Goal: Task Accomplishment & Management: Manage account settings

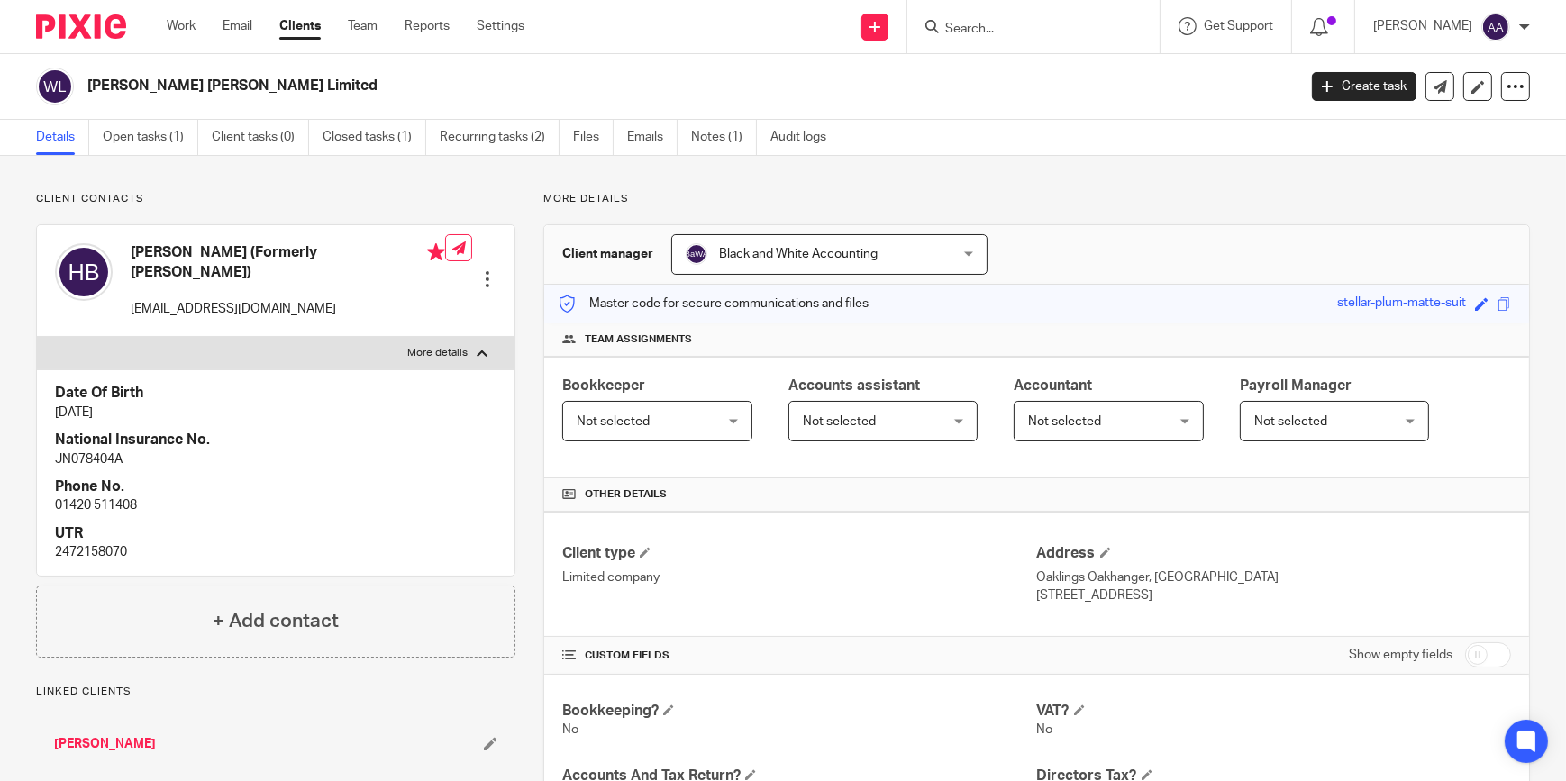
click at [1097, 24] on input "Search" at bounding box center [1024, 30] width 162 height 16
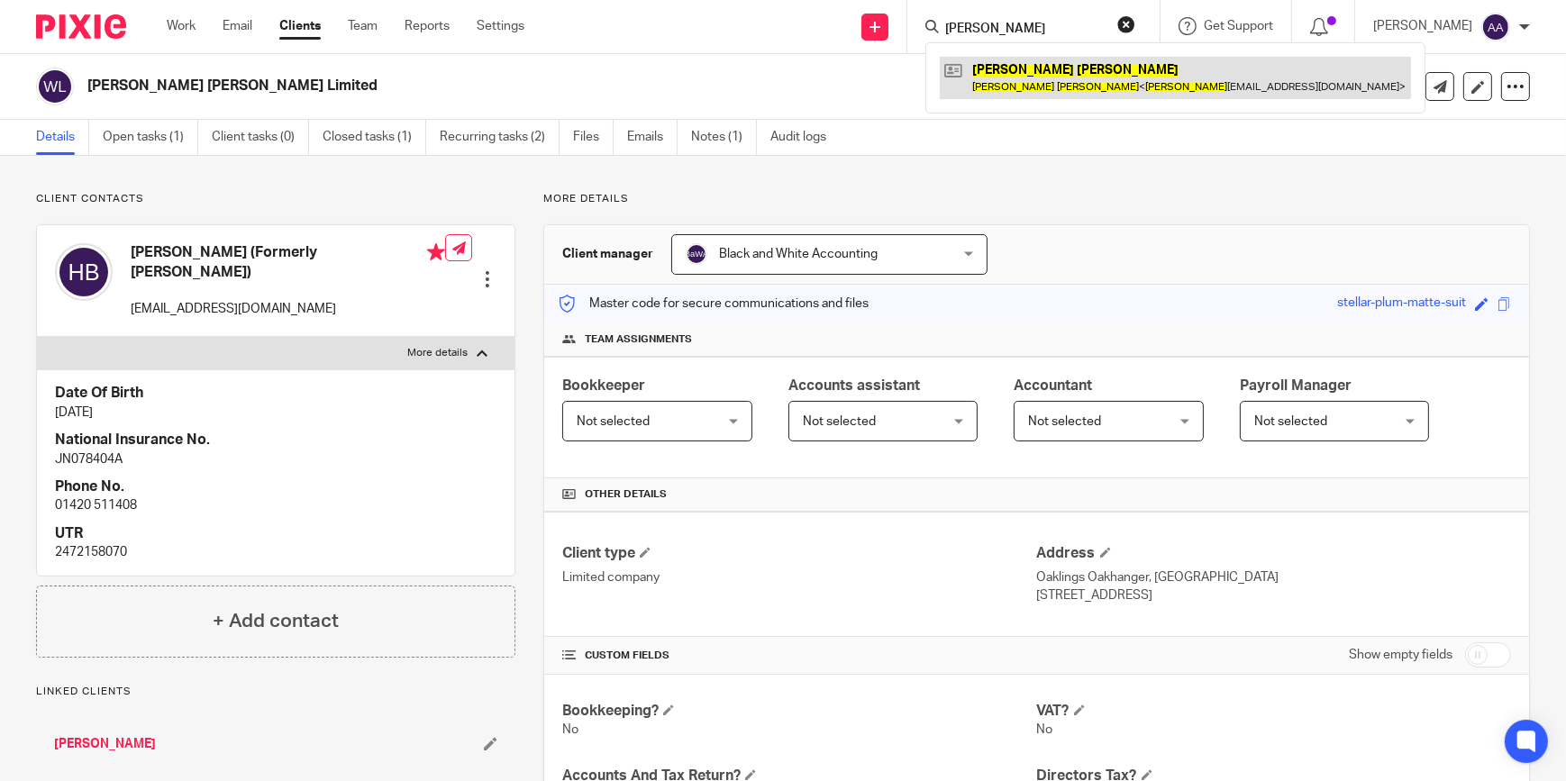
type input "[PERSON_NAME]"
click at [1099, 70] on link at bounding box center [1175, 77] width 471 height 41
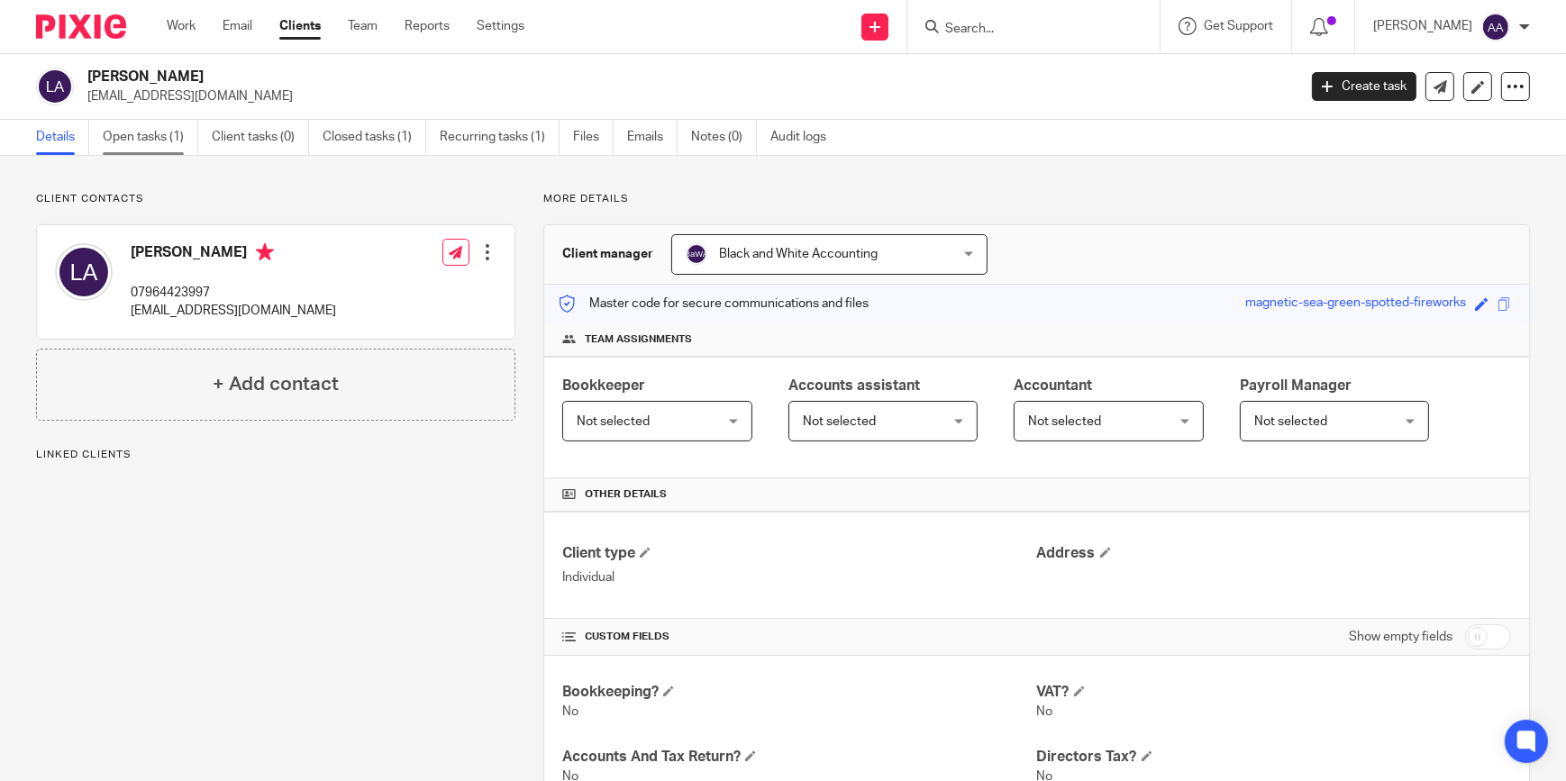
click at [158, 139] on link "Open tasks (1)" at bounding box center [151, 137] width 96 height 35
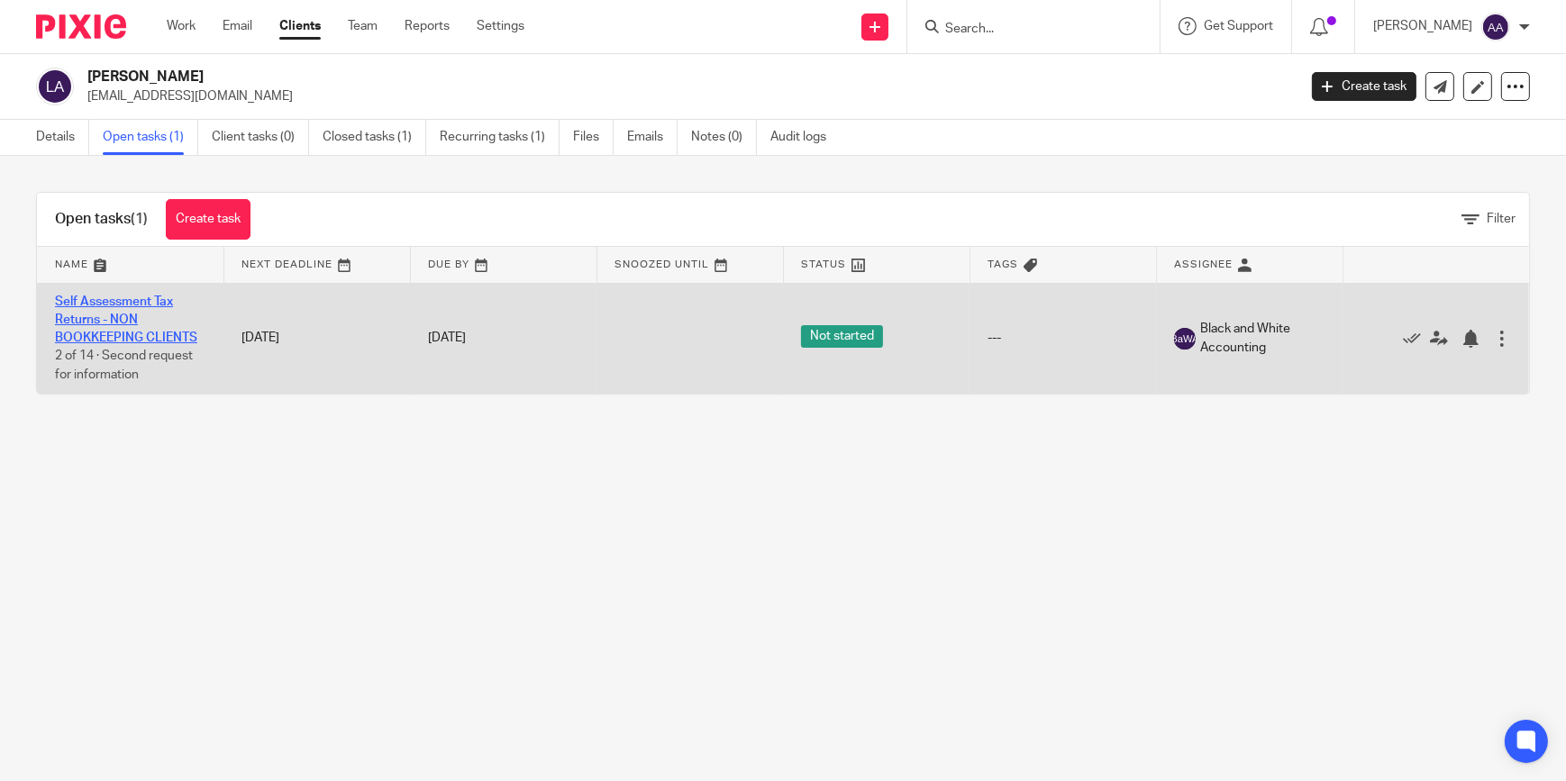
click at [90, 300] on link "Self Assessment Tax Returns - NON BOOKKEEPING CLIENTS" at bounding box center [126, 321] width 142 height 50
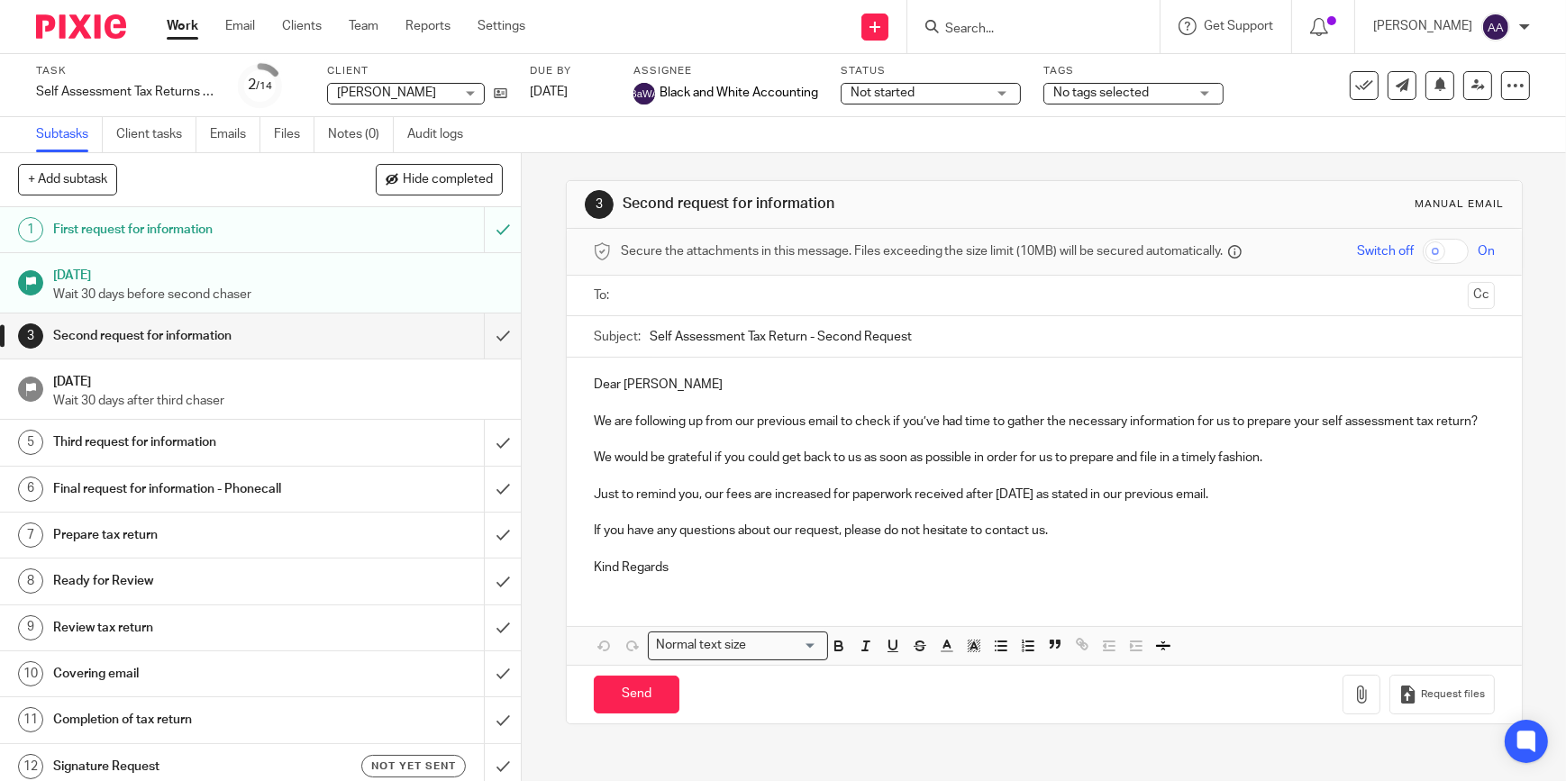
click at [244, 234] on h1 "First request for information" at bounding box center [191, 229] width 276 height 27
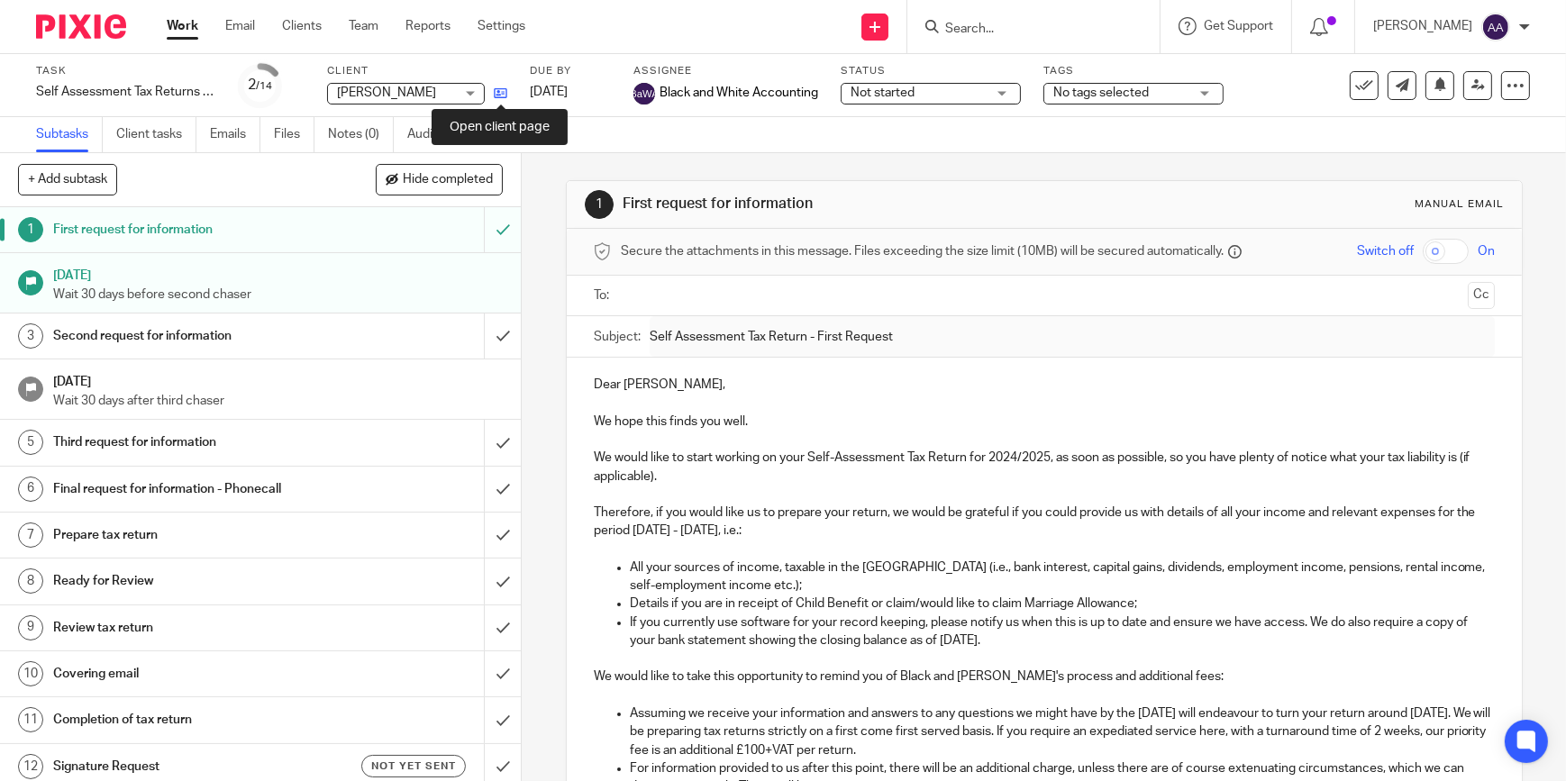
click at [497, 90] on icon at bounding box center [501, 93] width 14 height 14
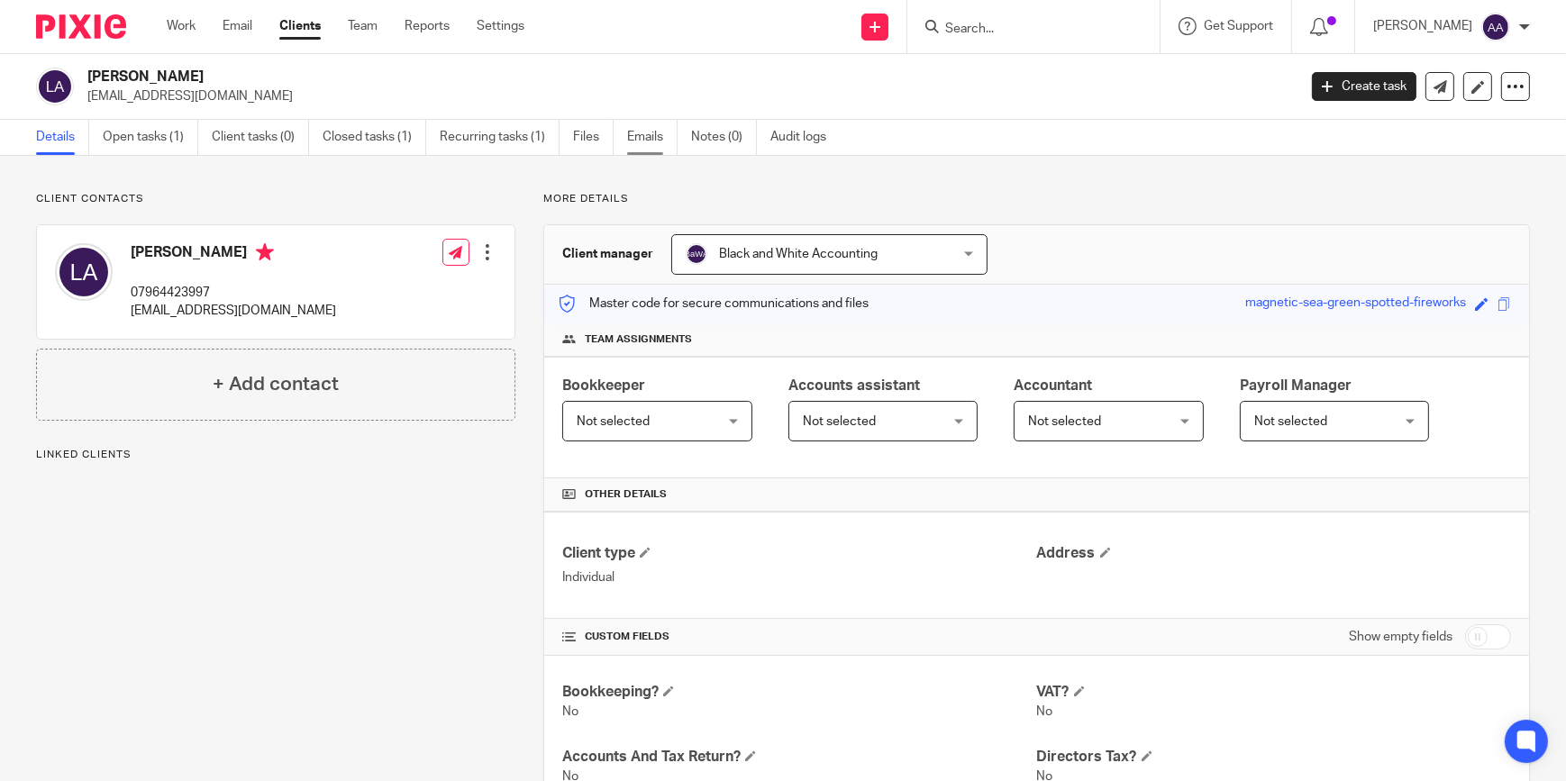
click at [650, 135] on link "Emails" at bounding box center [652, 137] width 50 height 35
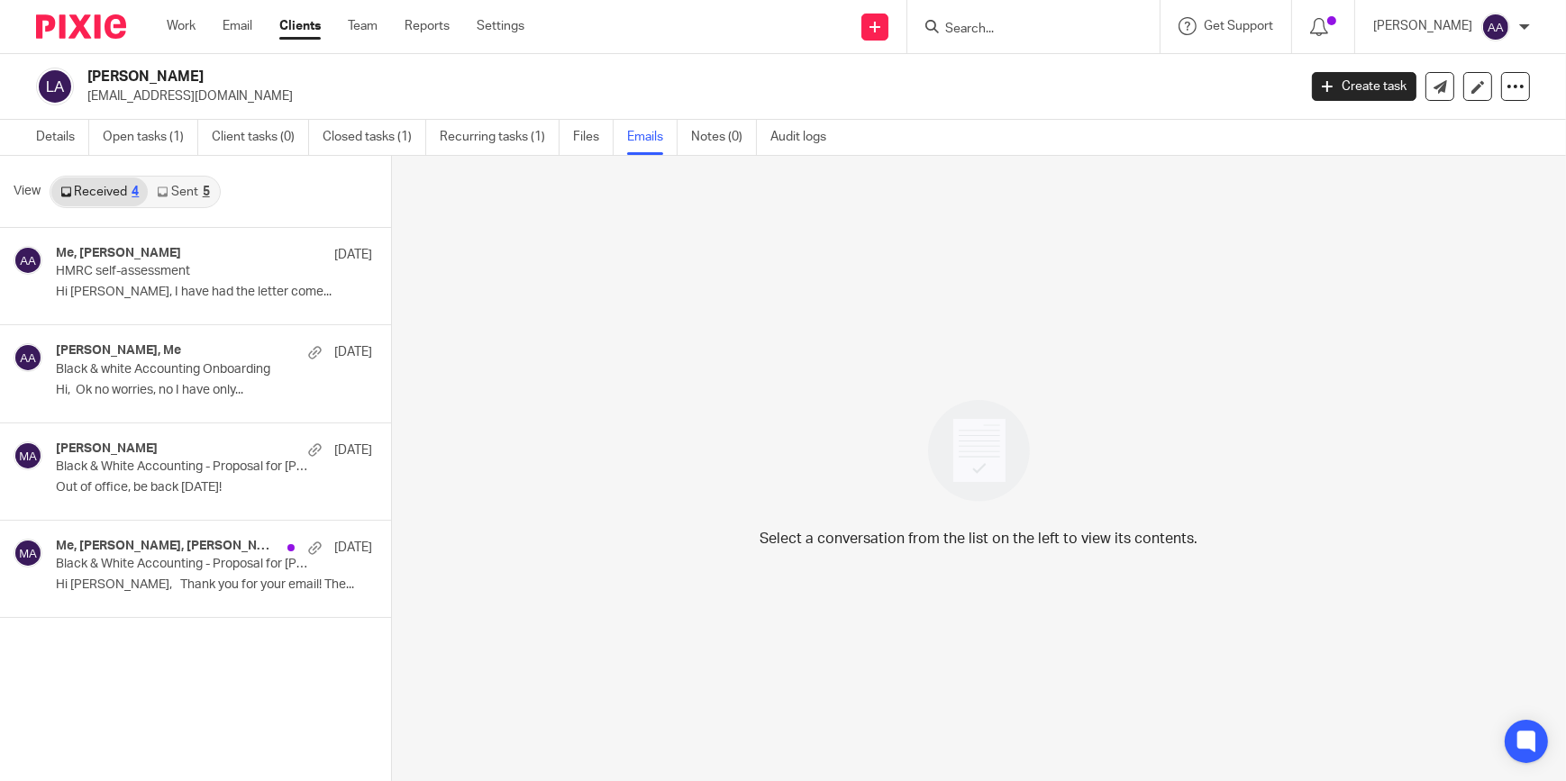
click at [165, 208] on div "View Received 4 Sent 5" at bounding box center [195, 192] width 391 height 72
click at [166, 196] on icon at bounding box center [162, 192] width 11 height 11
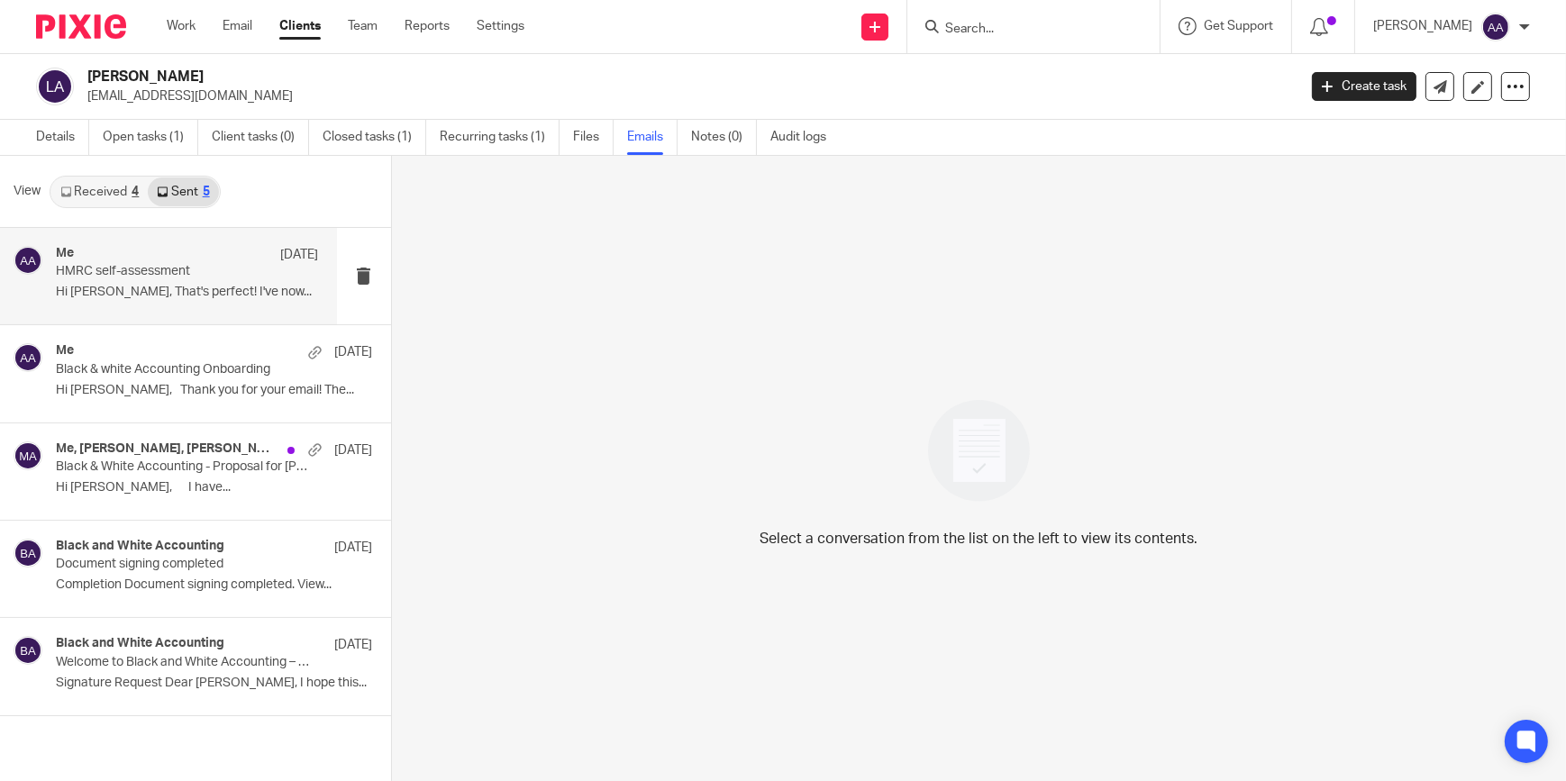
click at [171, 259] on div "Me 10 Sep" at bounding box center [187, 255] width 263 height 18
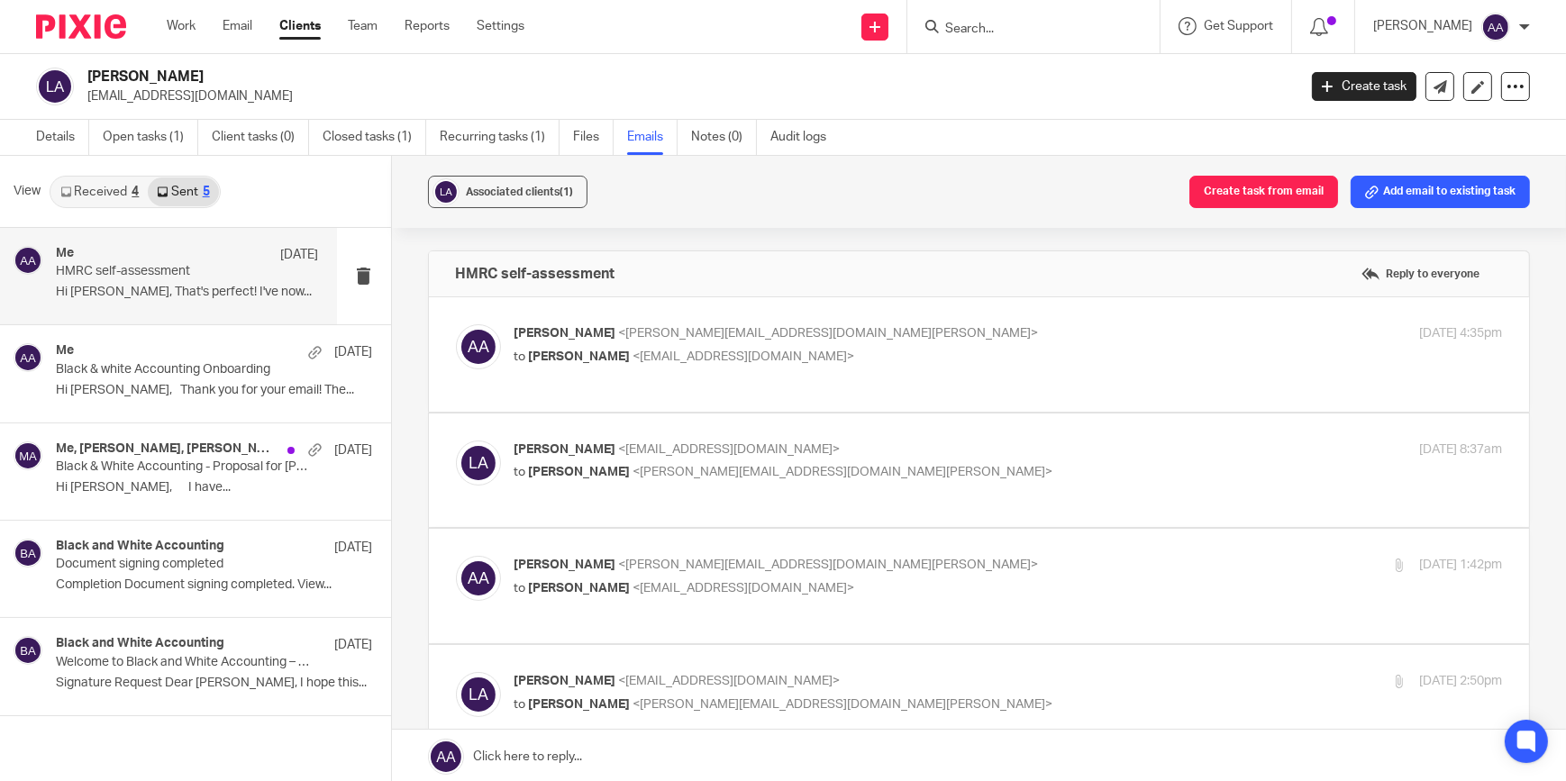
click at [595, 342] on p "Adam Abdulla <adam@blackandwhiteaccounting.co.uk>" at bounding box center [843, 333] width 659 height 19
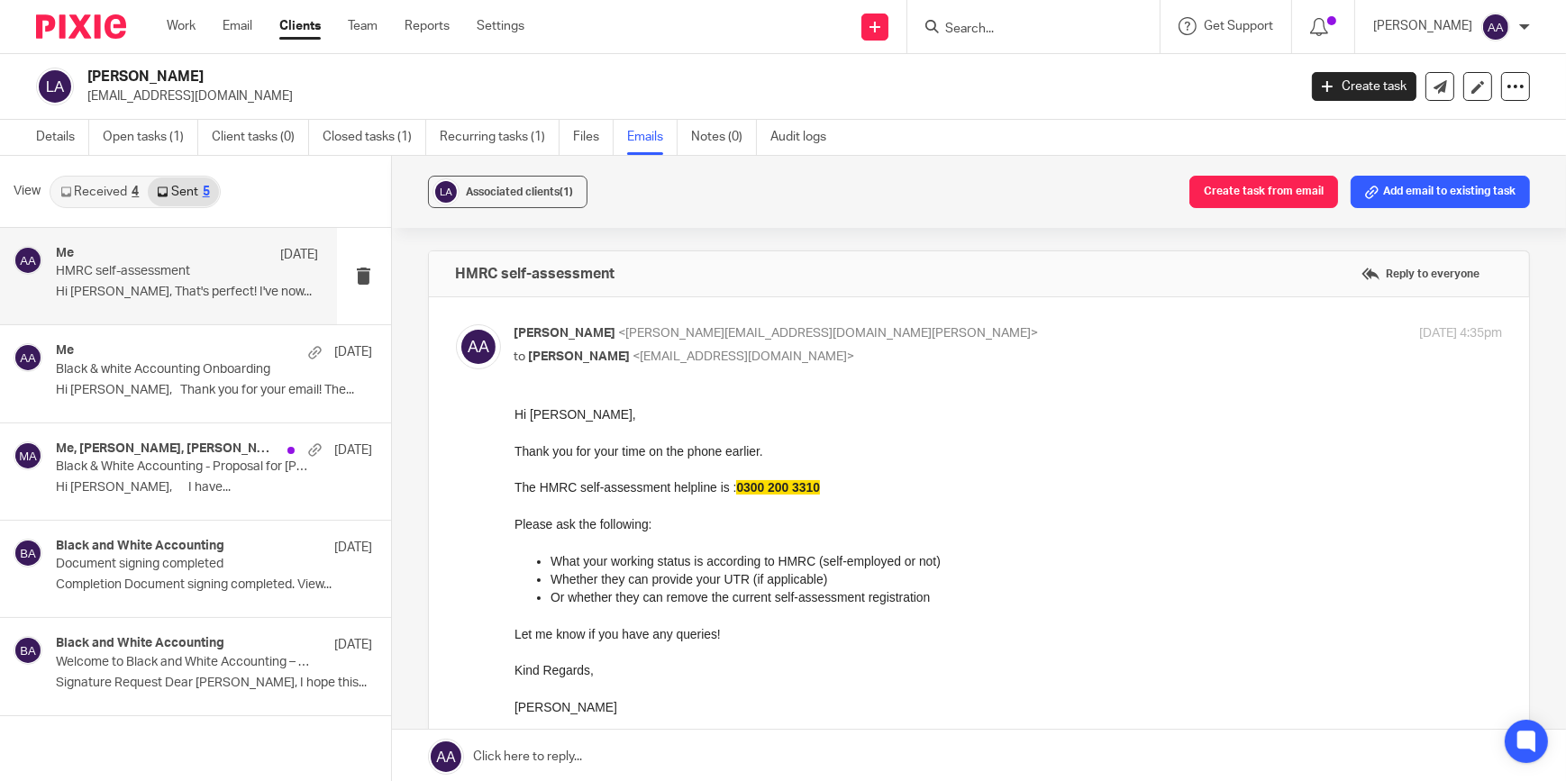
click at [792, 348] on p "to Lucy Andrews <lucy_andrews947@hotmail.com>" at bounding box center [843, 357] width 659 height 19
checkbox input "false"
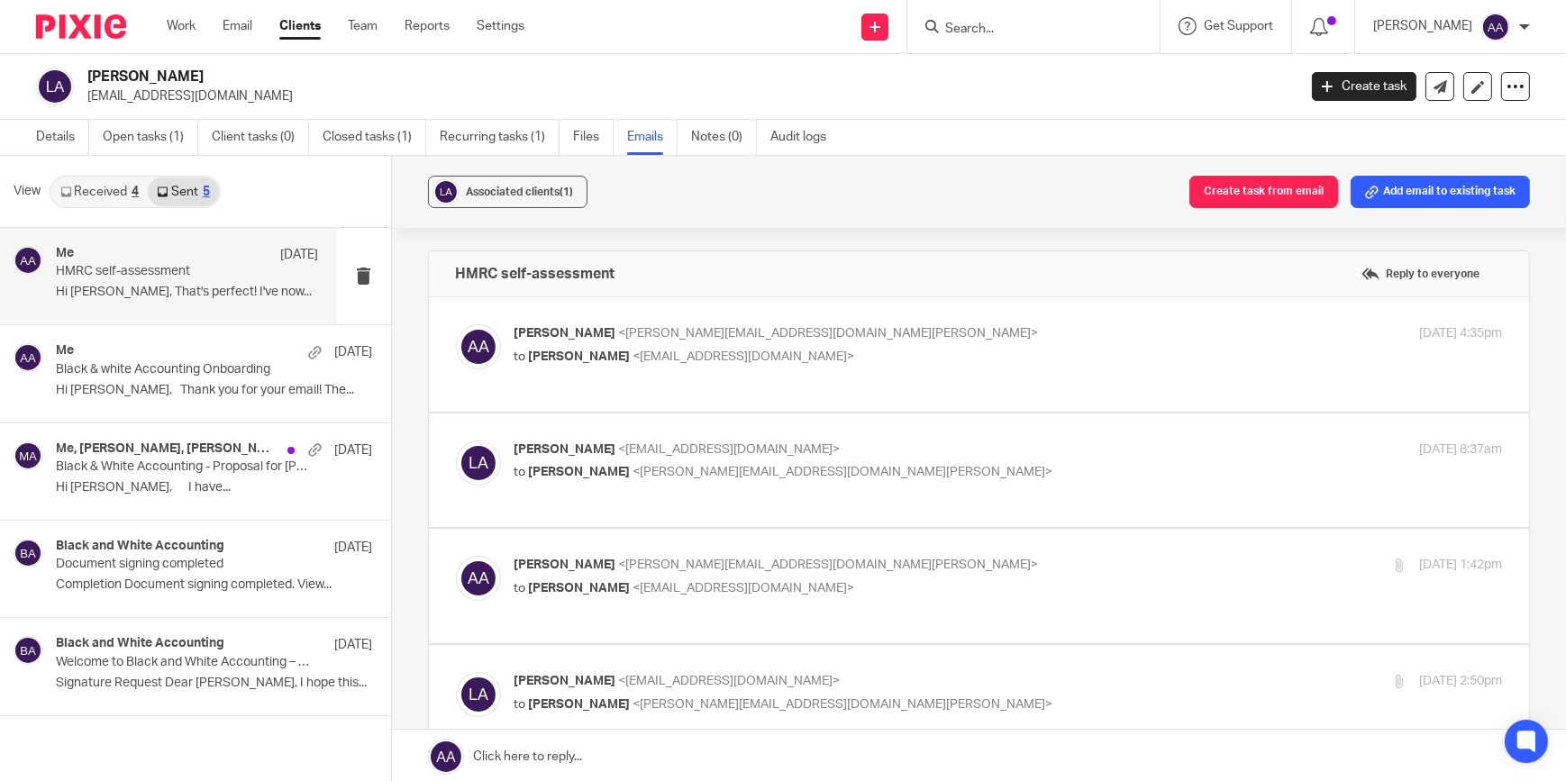
scroll to position [272, 0]
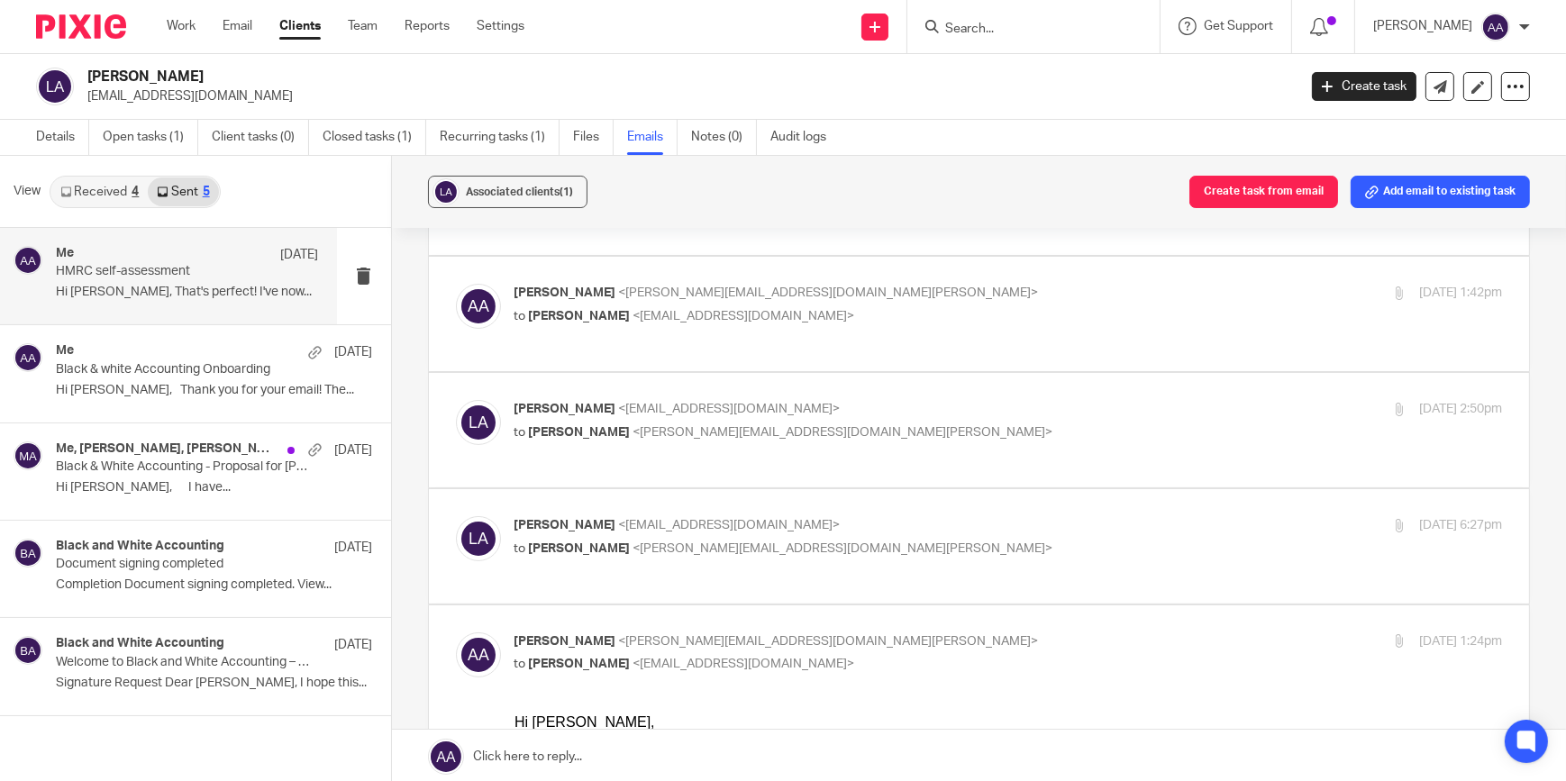
click at [712, 326] on p "to lucy andrews <lucy_andrews947@hotmail.com>" at bounding box center [843, 316] width 659 height 19
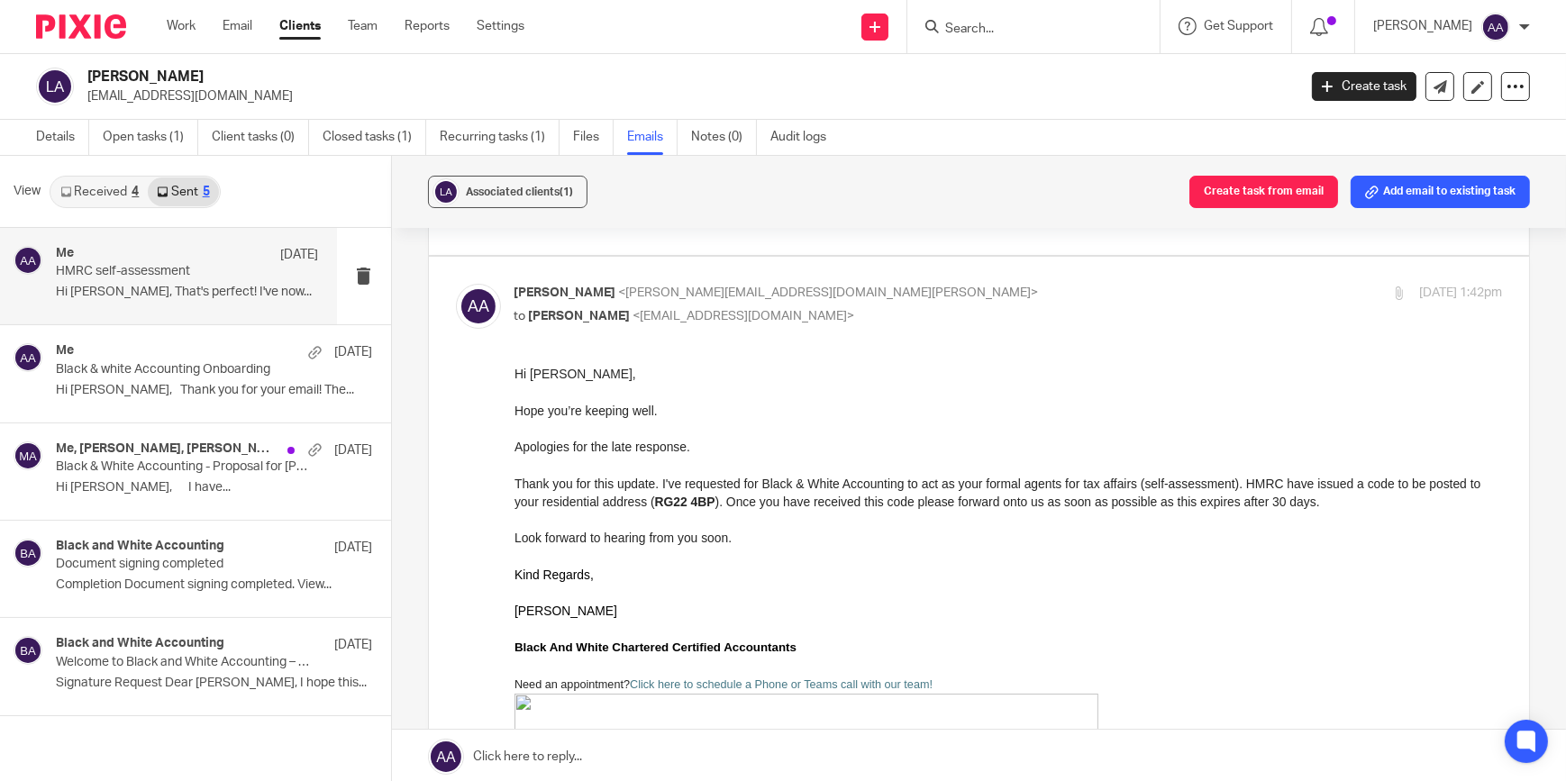
scroll to position [0, 0]
click at [750, 322] on div "Adam Abdulla <adam@blackandwhiteaccounting.co.uk> to lucy andrews <lucy_andrews…" at bounding box center [843, 304] width 659 height 41
checkbox input "false"
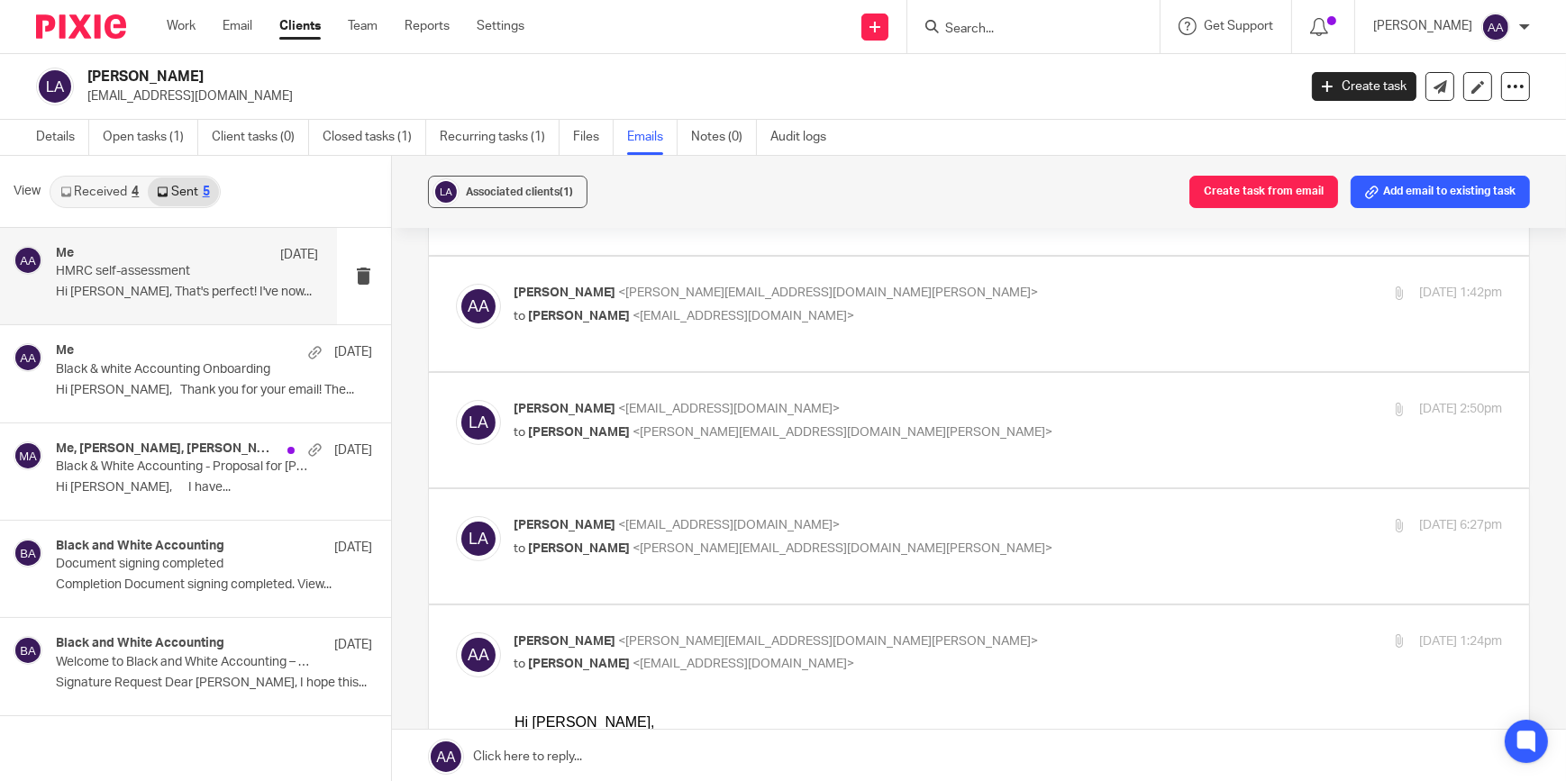
click at [703, 439] on span "<adam@blackandwhiteaccounting.co.uk>" at bounding box center [843, 432] width 420 height 13
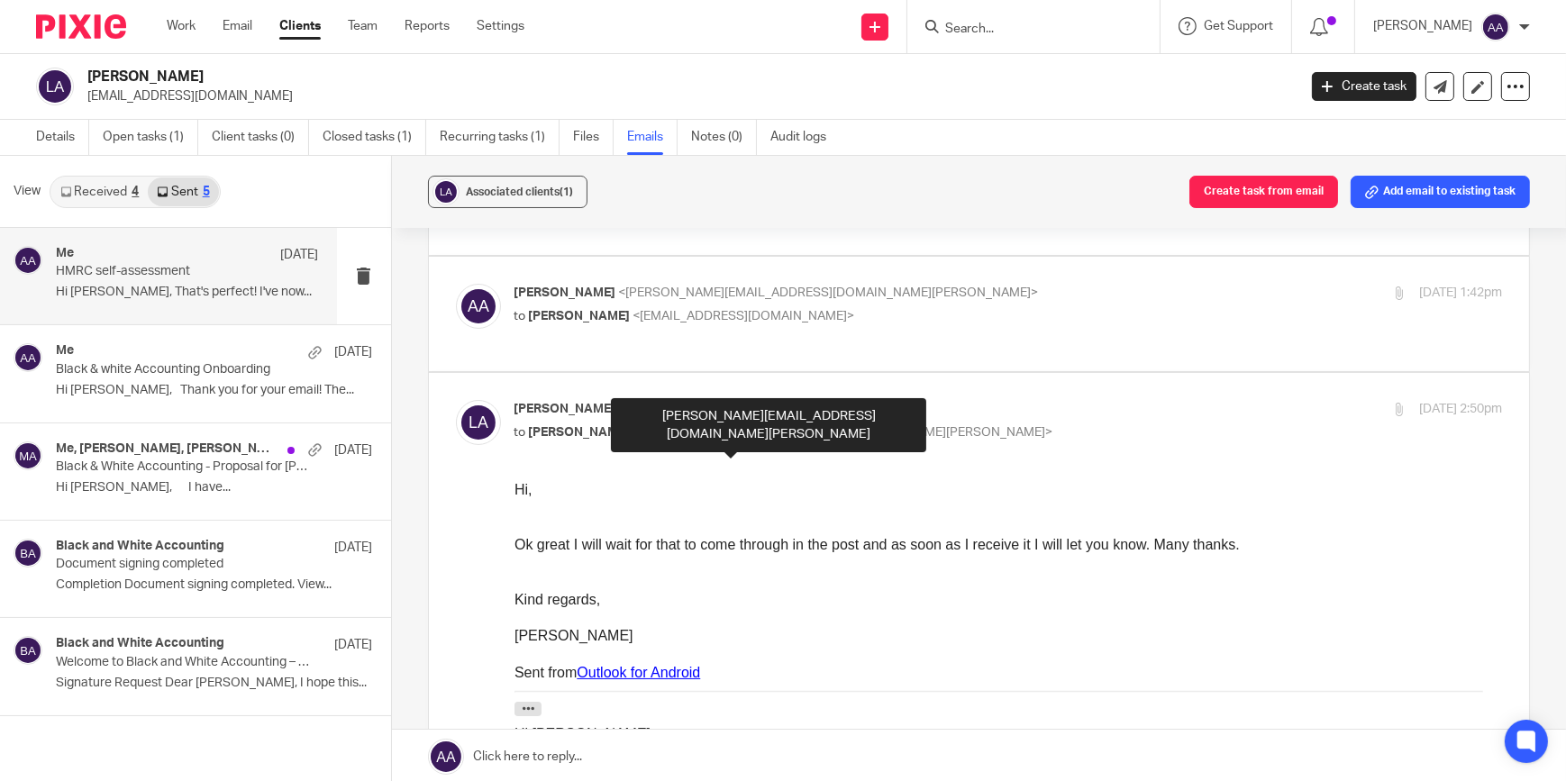
click at [712, 439] on span "<adam@blackandwhiteaccounting.co.uk>" at bounding box center [843, 432] width 420 height 13
checkbox input "false"
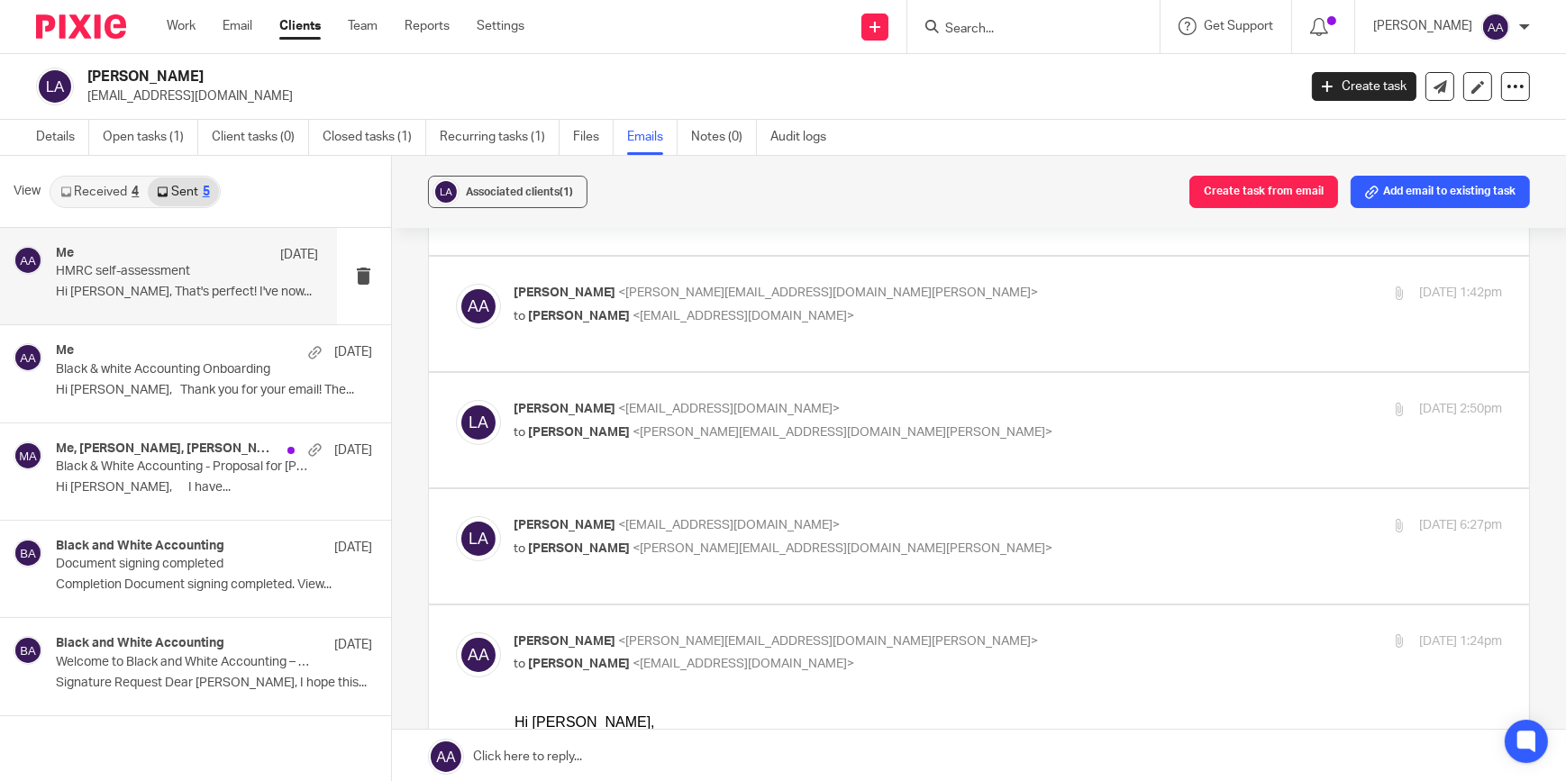
click at [692, 533] on p "lucy andrews <lucy_andrews947@hotmail.com>" at bounding box center [843, 525] width 659 height 19
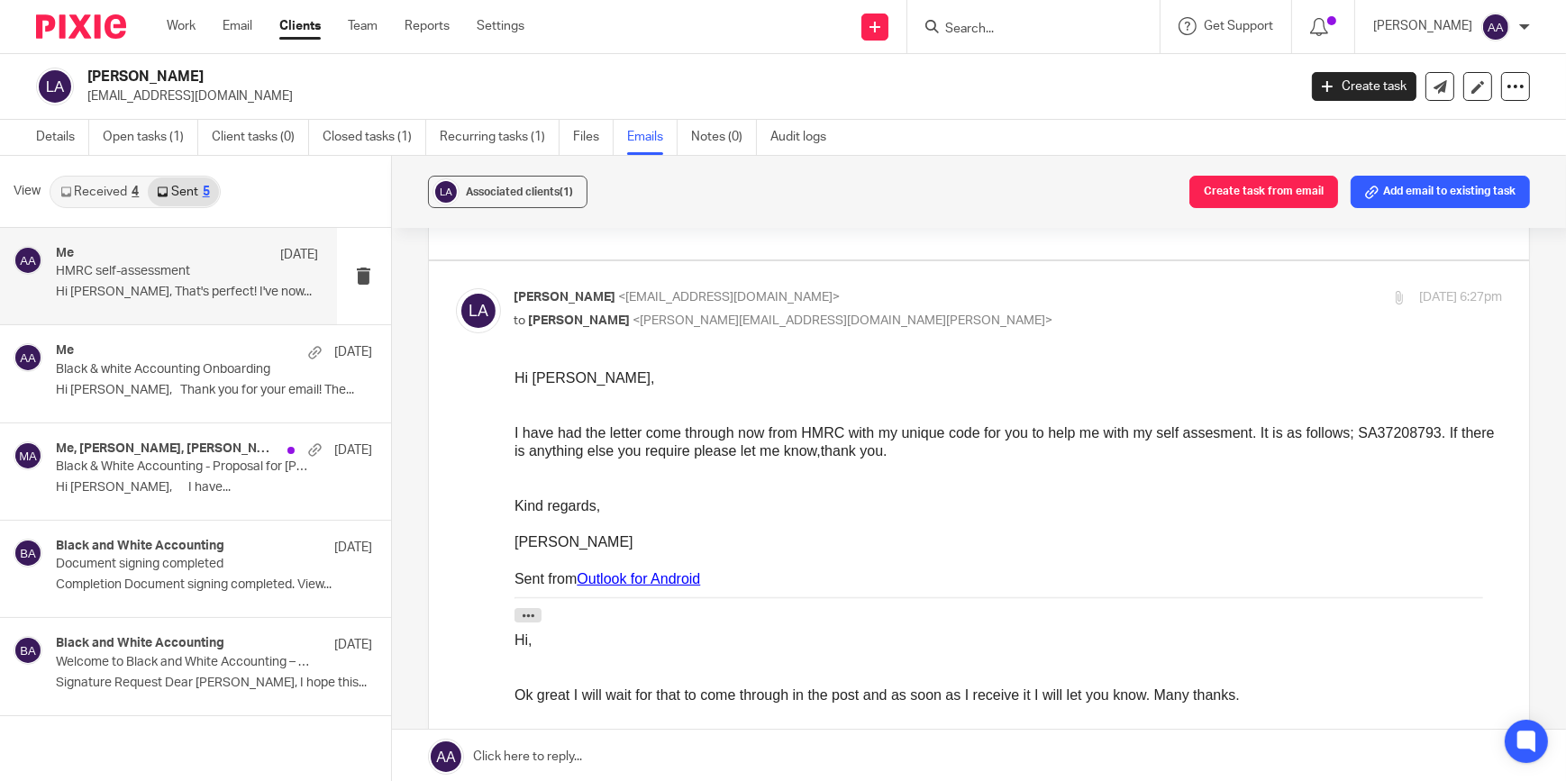
scroll to position [546, 0]
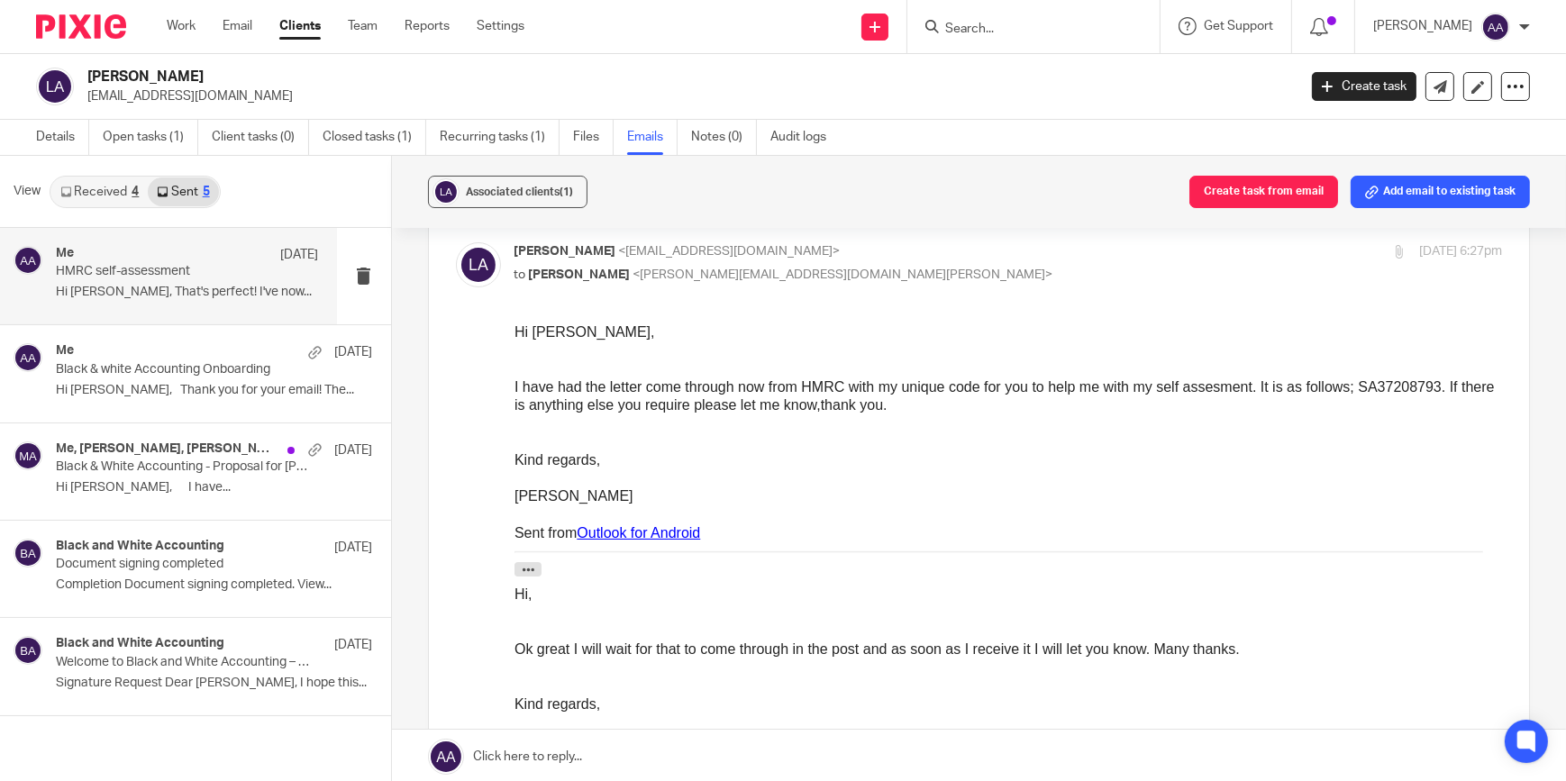
click at [758, 258] on span "<lucy_andrews947@hotmail.com>" at bounding box center [730, 251] width 222 height 13
checkbox input "false"
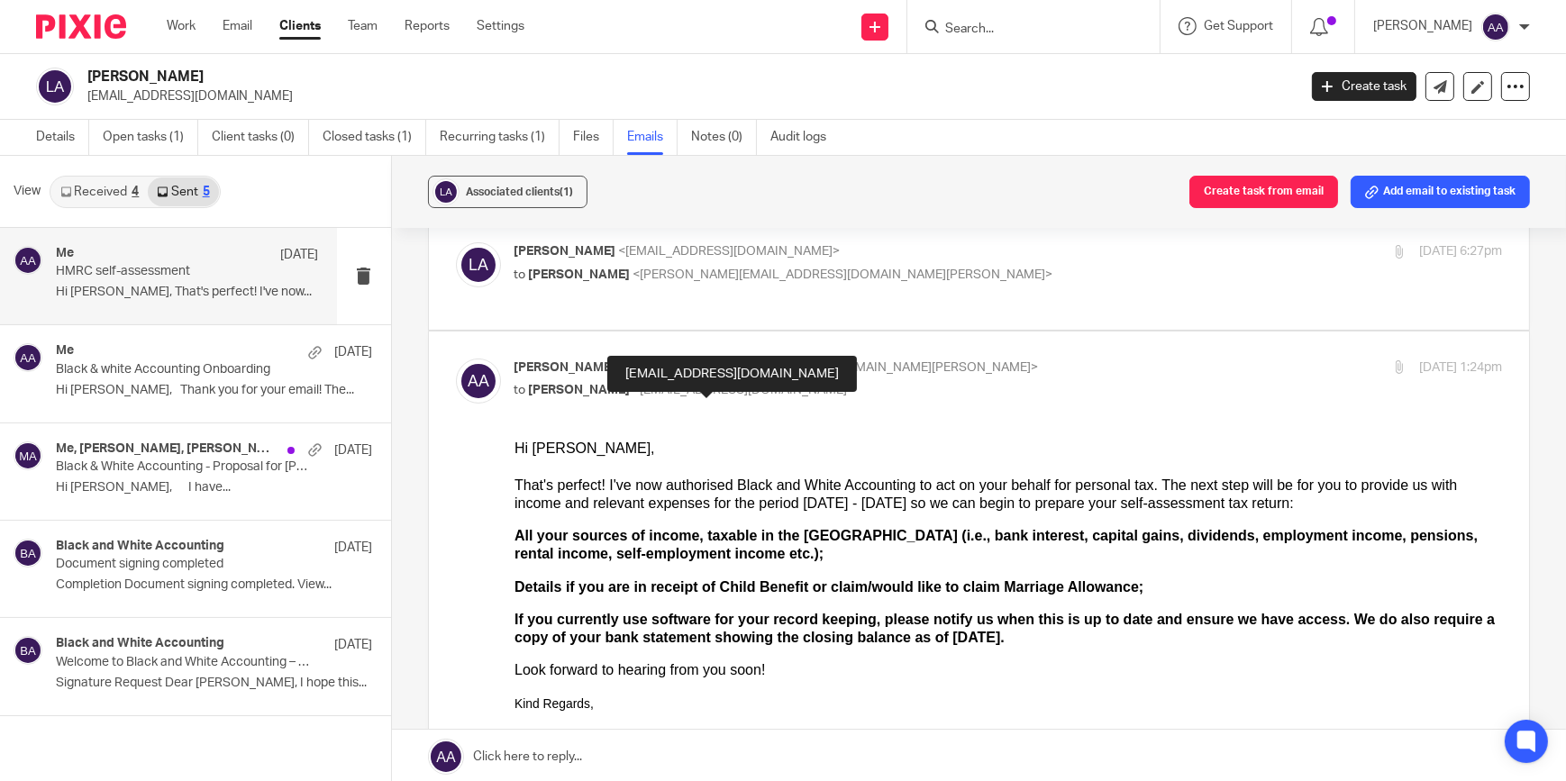
click at [777, 396] on div "Adam Abdulla <adam@blackandwhiteaccounting.co.uk> to lucy andrews <lucy_andrews…" at bounding box center [843, 379] width 659 height 41
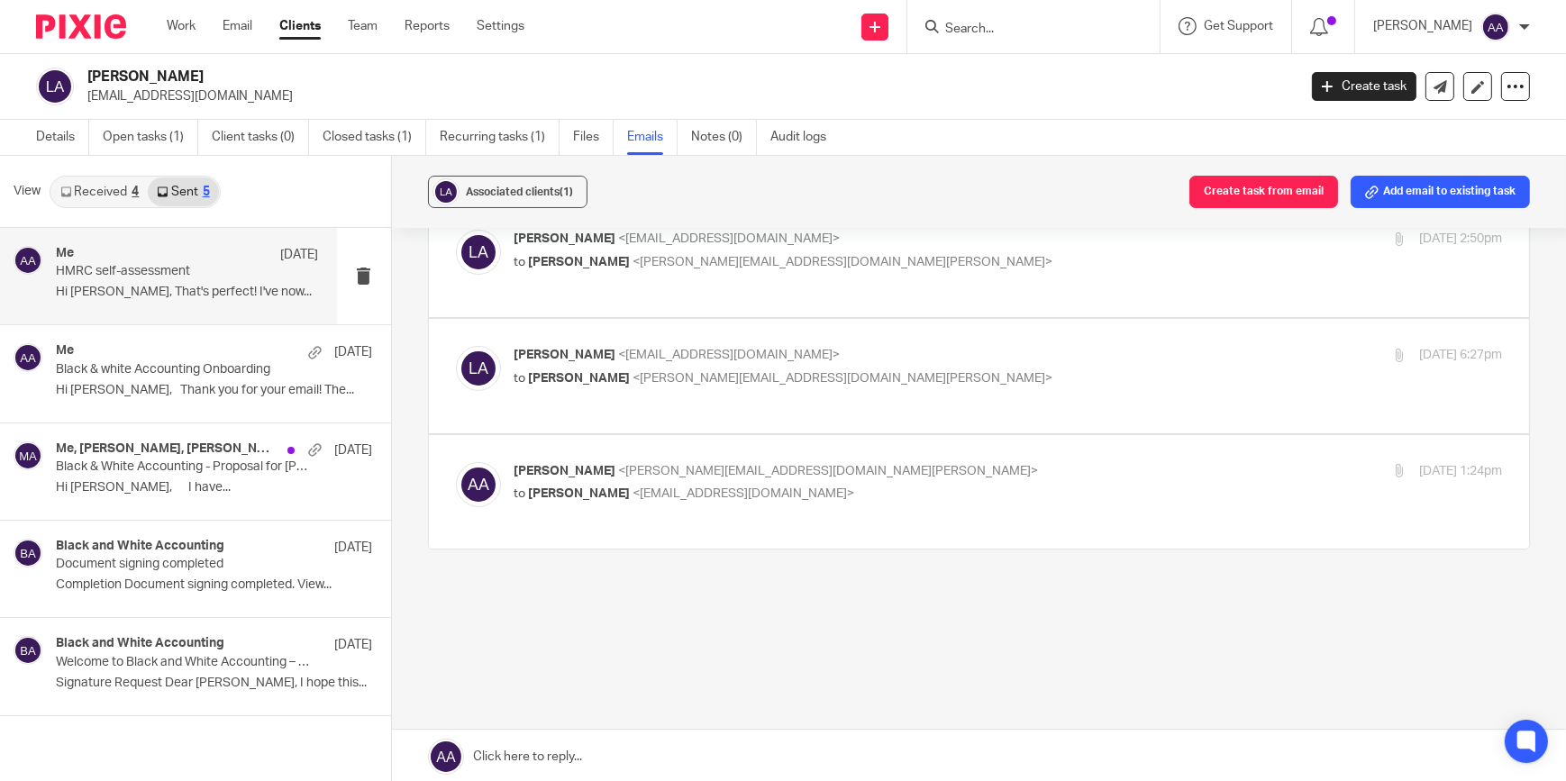
scroll to position [460, 0]
click at [743, 466] on span "<adam@blackandwhiteaccounting.co.uk>" at bounding box center [829, 471] width 420 height 13
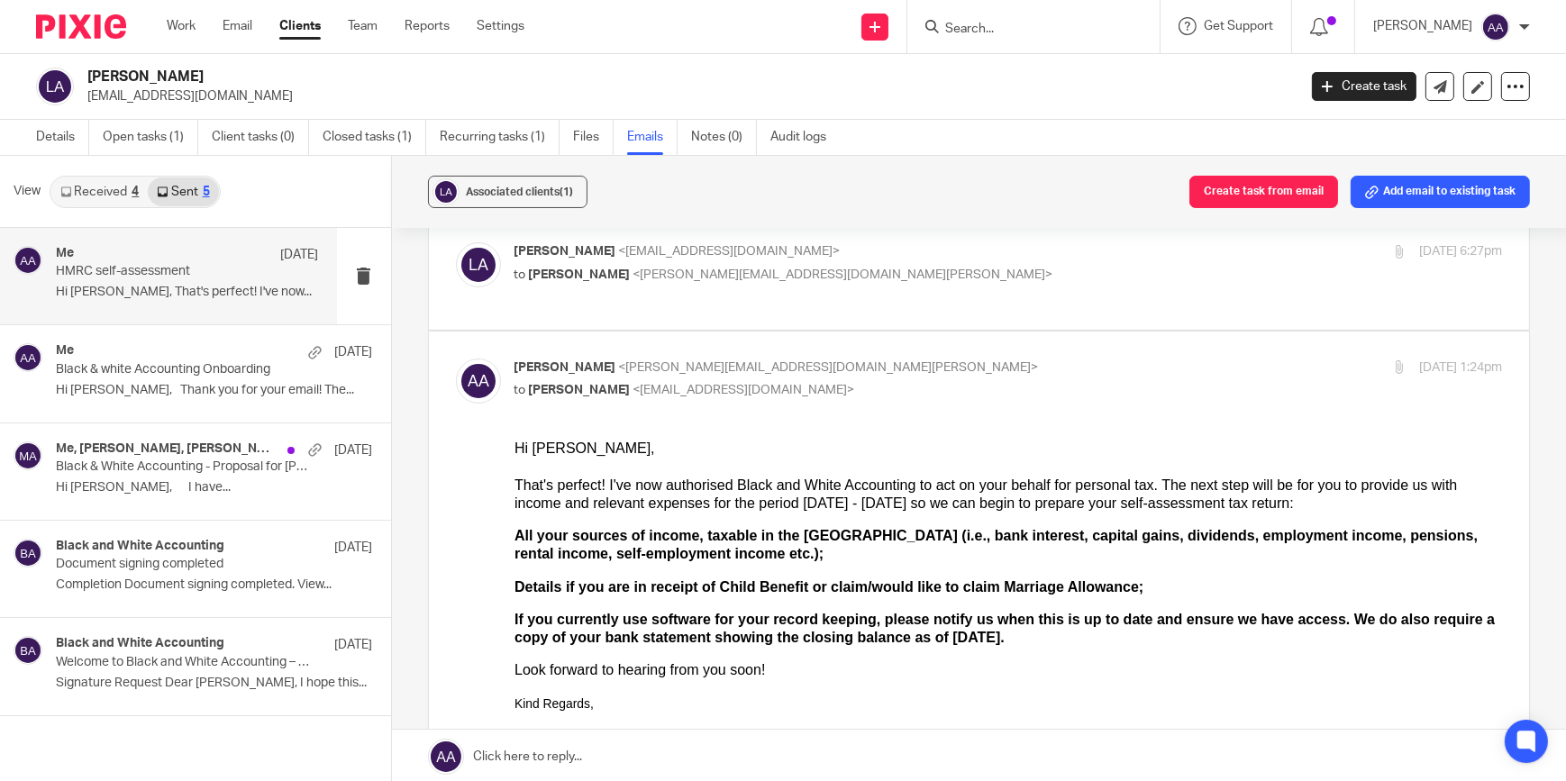
scroll to position [0, 0]
click at [733, 378] on p "Adam Abdulla <adam@blackandwhiteaccounting.co.uk>" at bounding box center [843, 368] width 659 height 19
checkbox input "false"
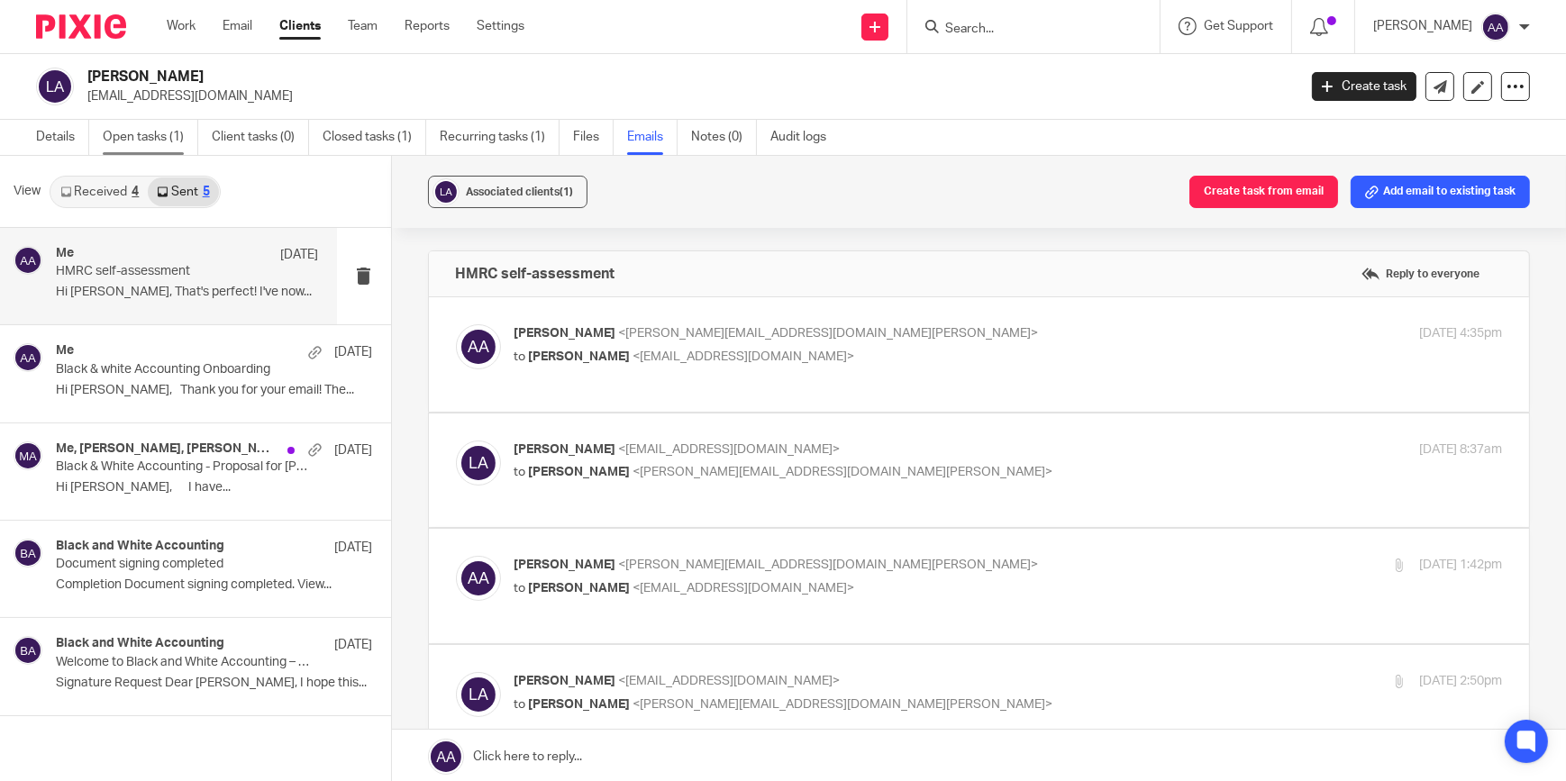
click at [143, 149] on link "Open tasks (1)" at bounding box center [151, 137] width 96 height 35
click at [159, 134] on link "Open tasks (1)" at bounding box center [151, 137] width 96 height 35
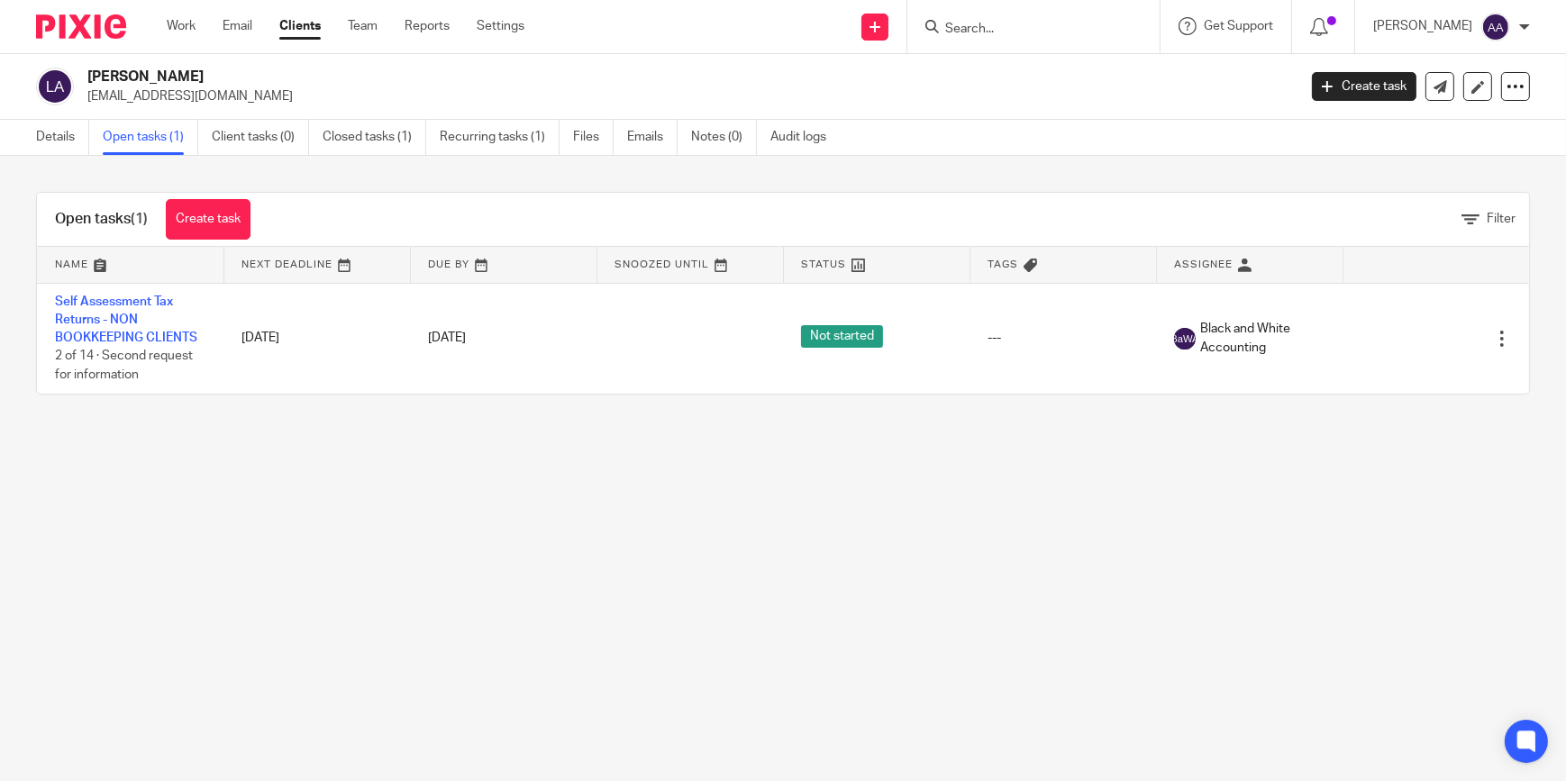
click at [1001, 35] on input "Search" at bounding box center [1024, 30] width 162 height 16
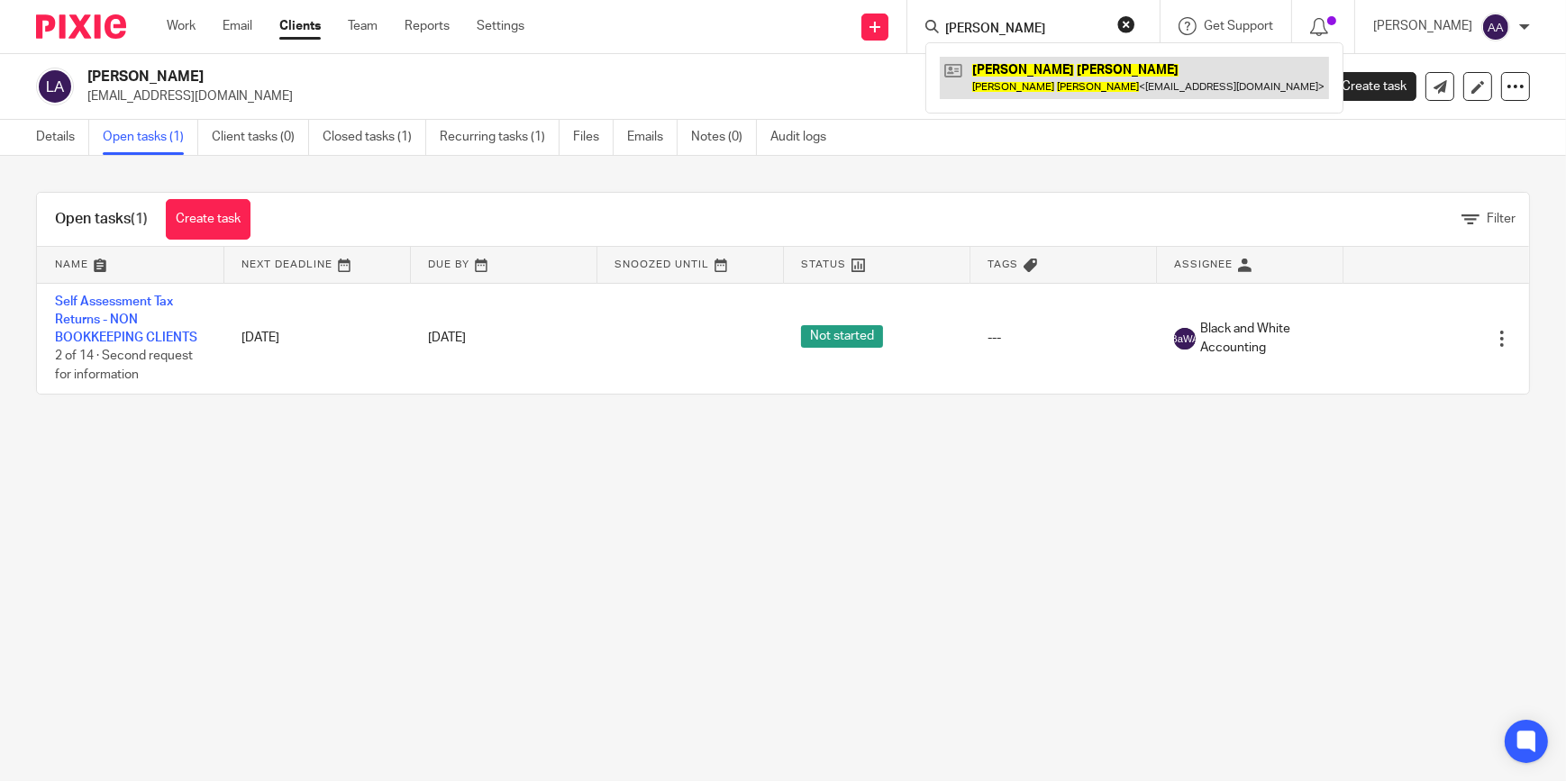
type input "[PERSON_NAME]"
click at [1056, 75] on link at bounding box center [1134, 77] width 389 height 41
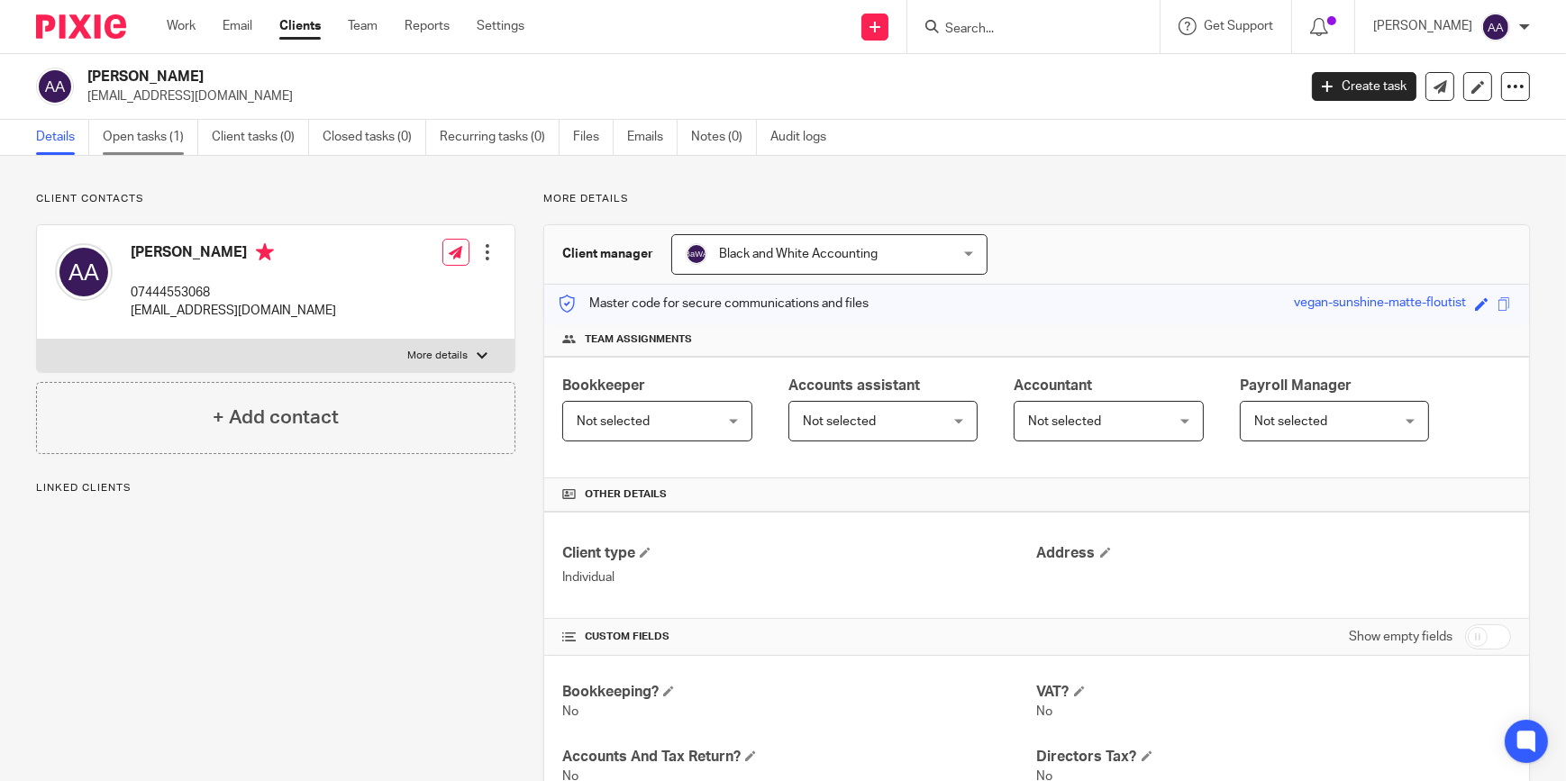
click at [182, 135] on link "Open tasks (1)" at bounding box center [151, 137] width 96 height 35
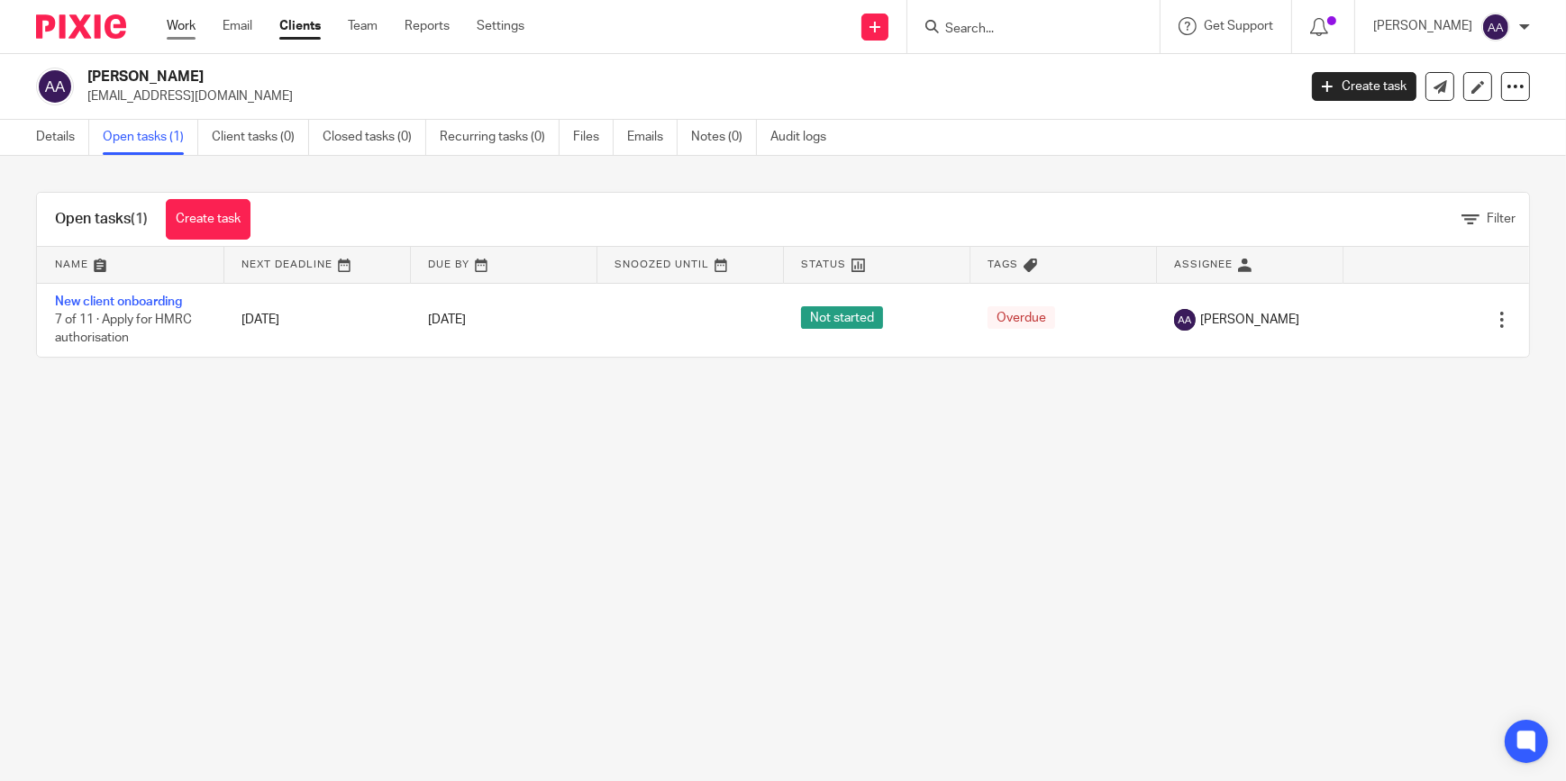
click at [179, 29] on link "Work" at bounding box center [181, 26] width 29 height 18
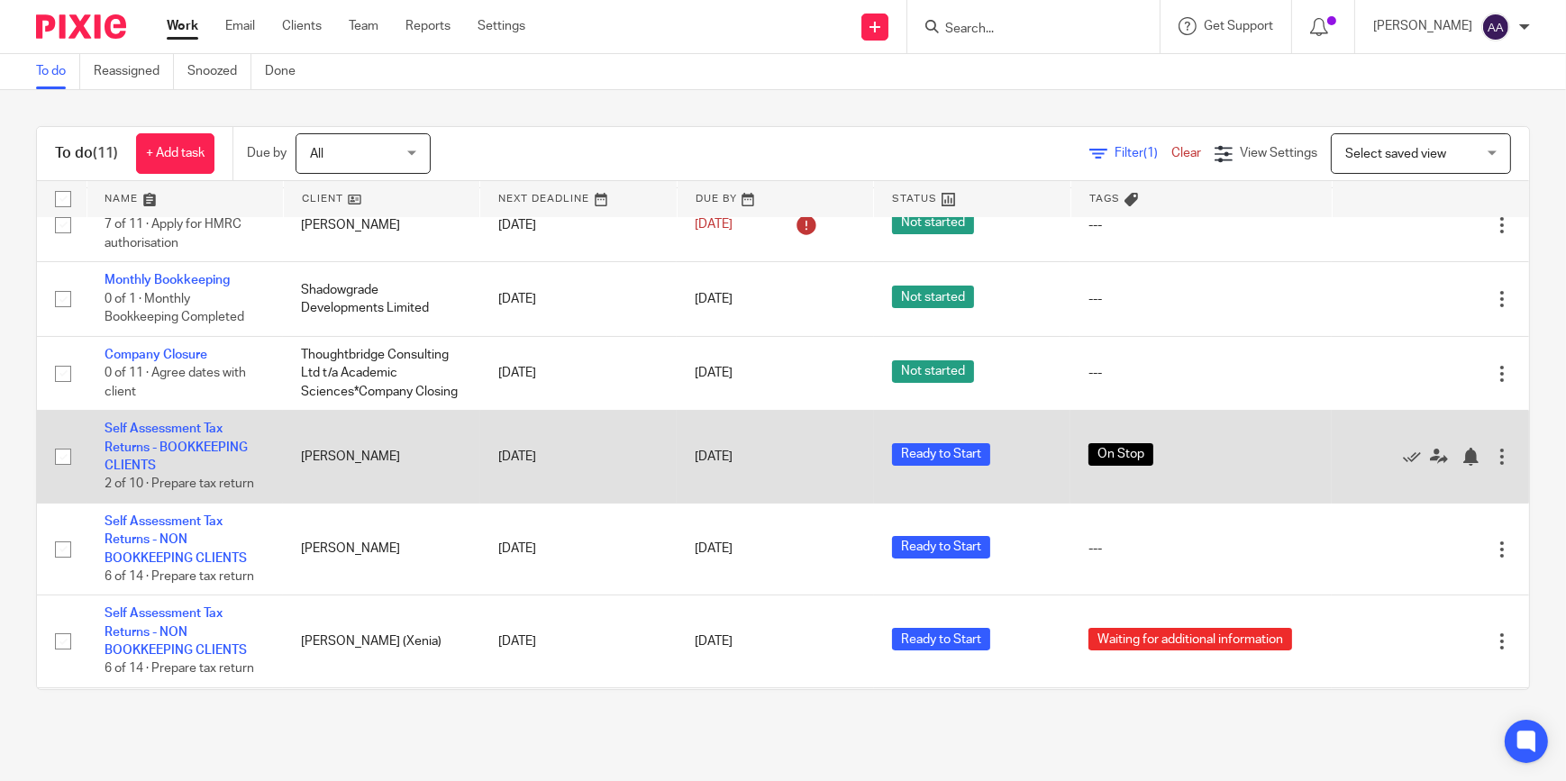
scroll to position [460, 0]
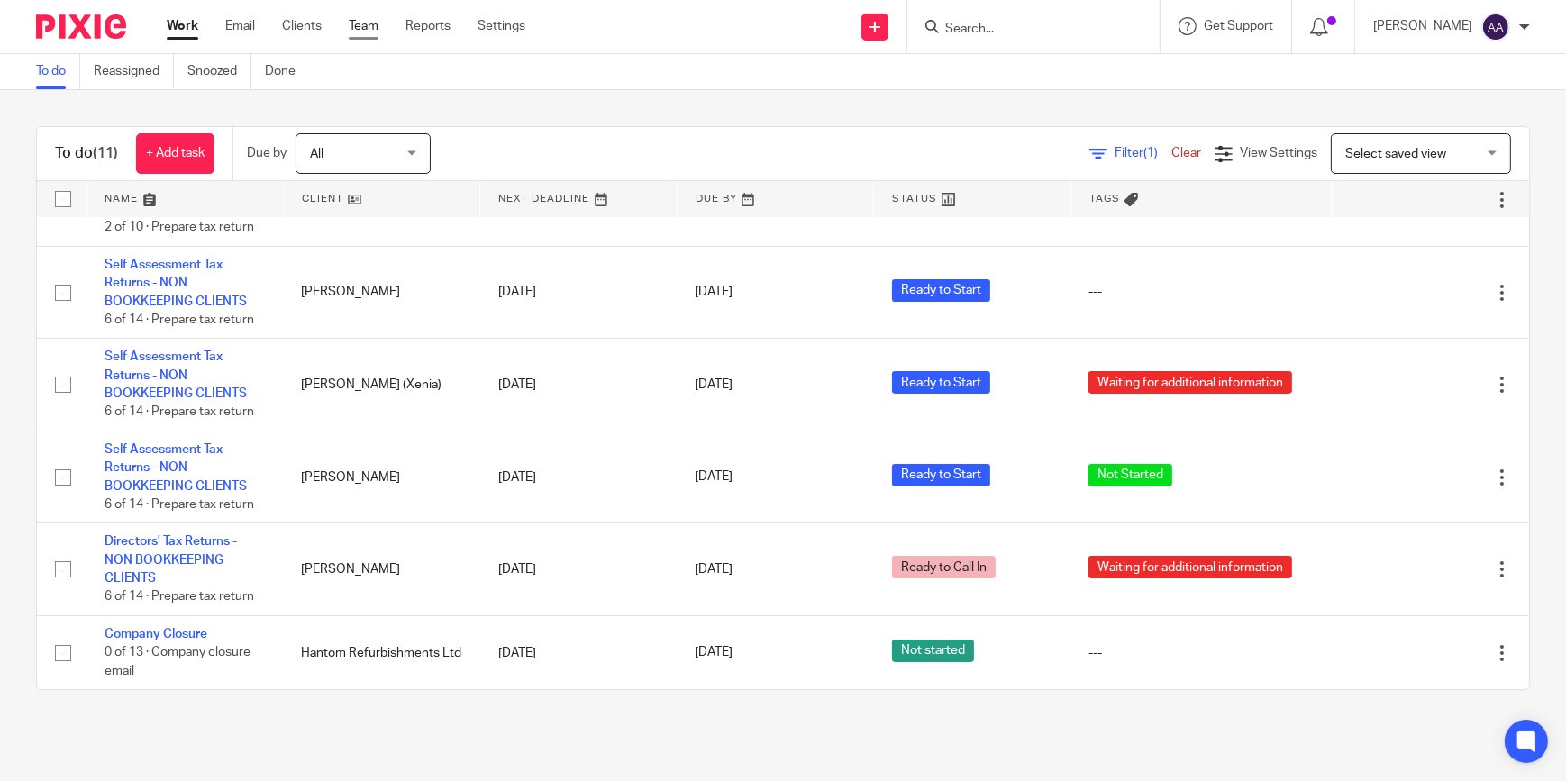
click at [375, 26] on link "Team" at bounding box center [364, 26] width 30 height 18
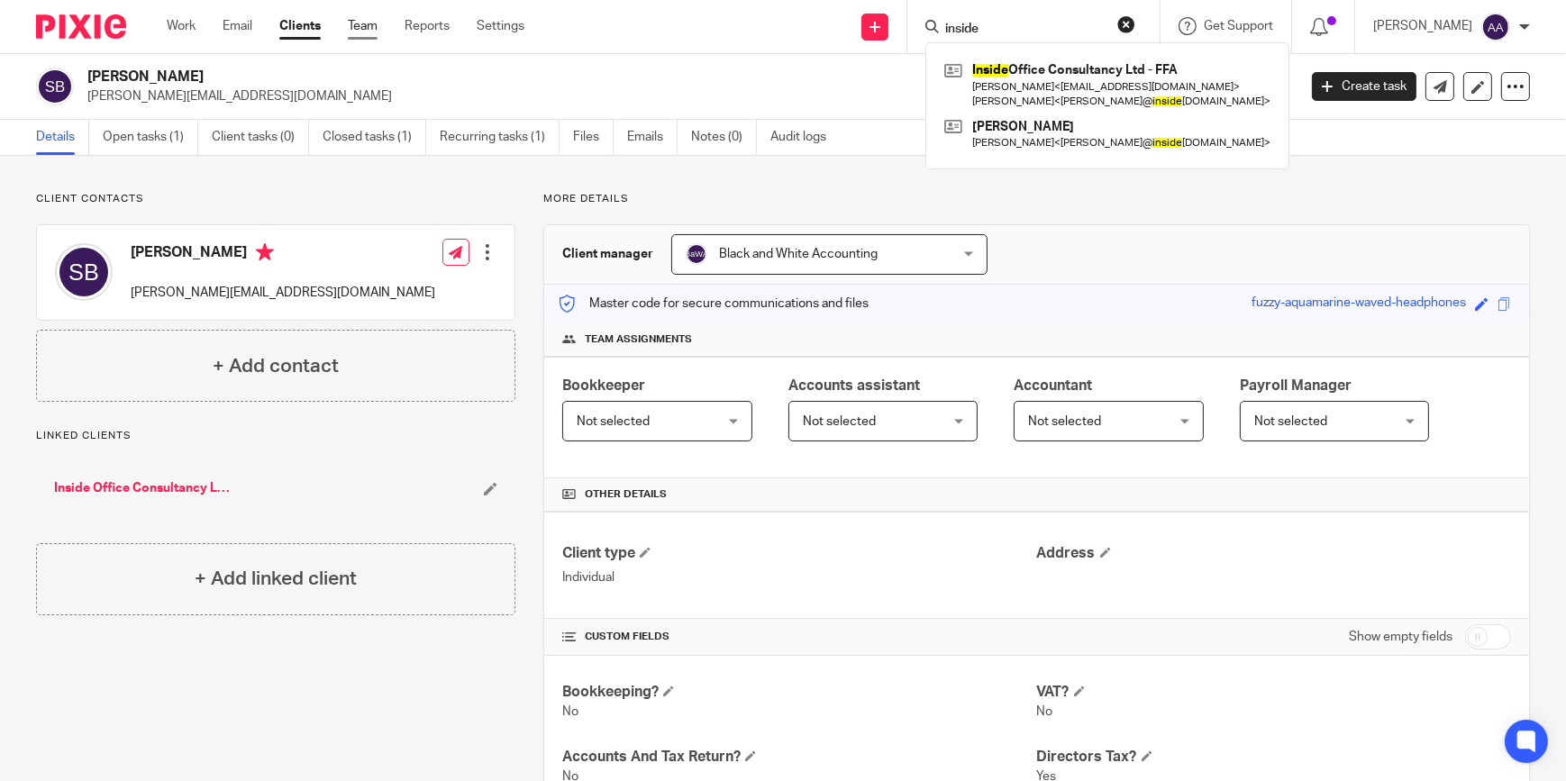
click at [366, 20] on link "Team" at bounding box center [363, 26] width 30 height 18
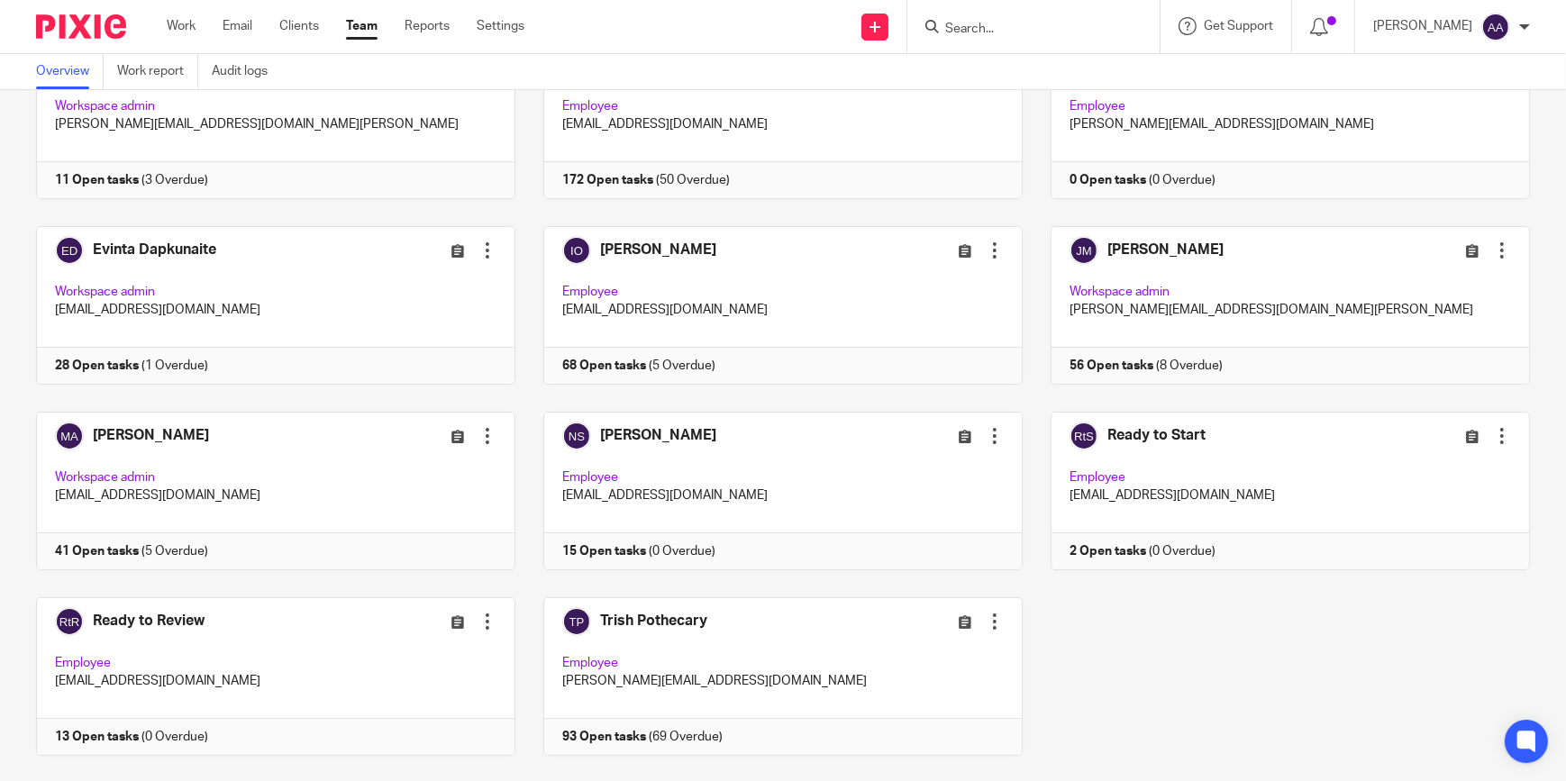
scroll to position [189, 0]
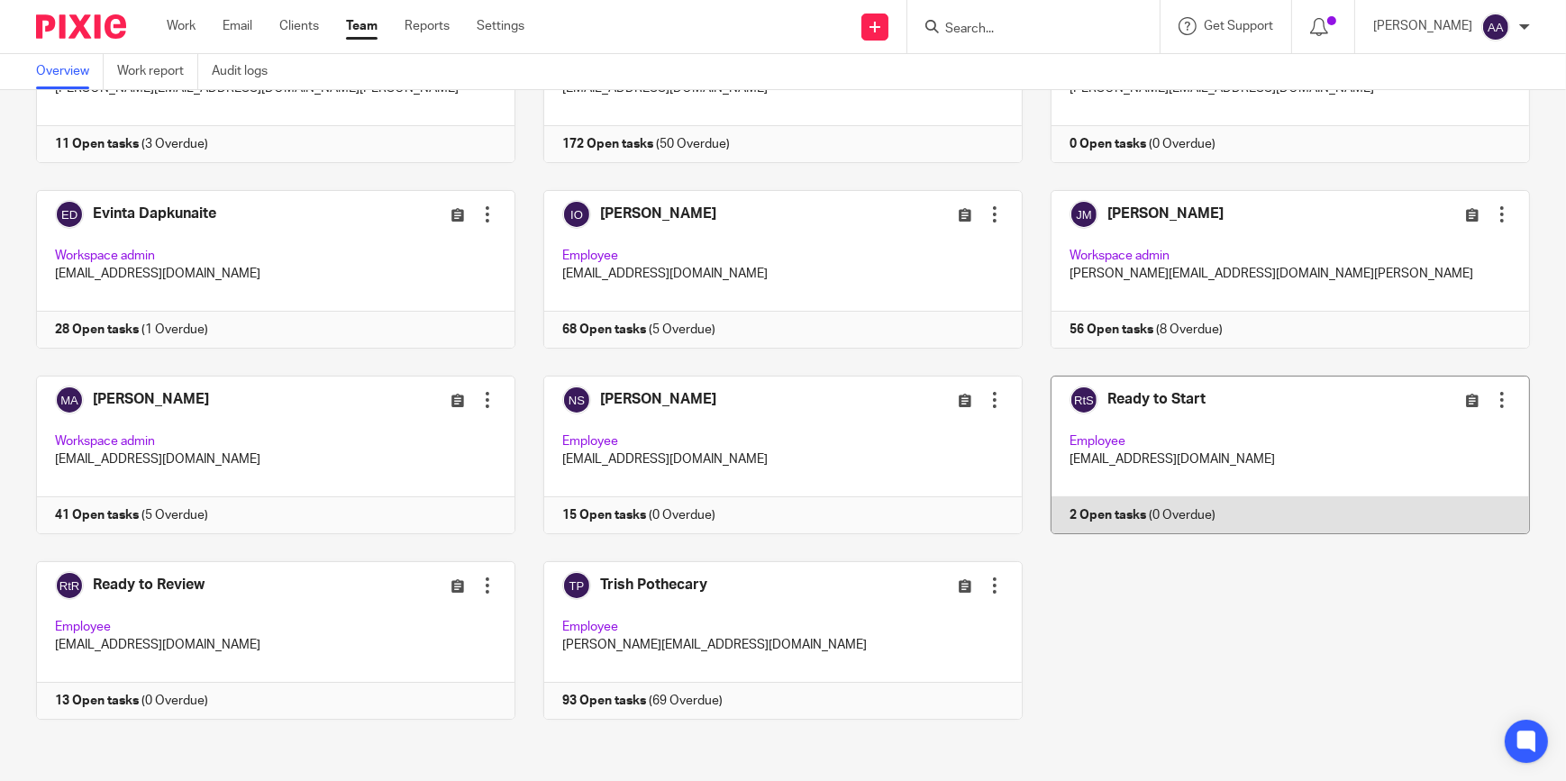
click at [1135, 387] on link at bounding box center [1276, 455] width 507 height 159
